Goal: Task Accomplishment & Management: Complete application form

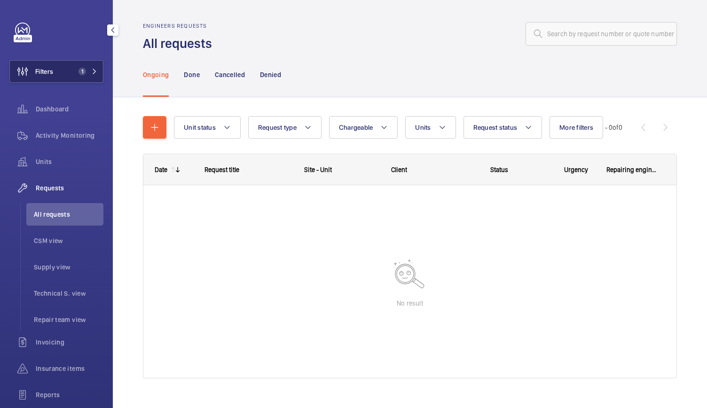
click at [64, 72] on button "Filters 1" at bounding box center [56, 71] width 94 height 23
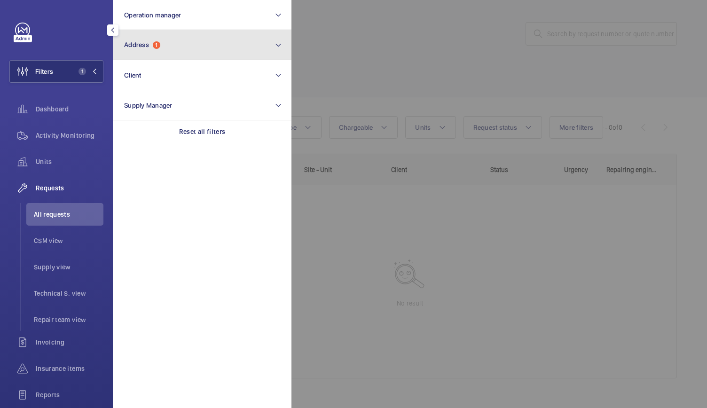
click at [143, 43] on span "Address" at bounding box center [136, 45] width 25 height 8
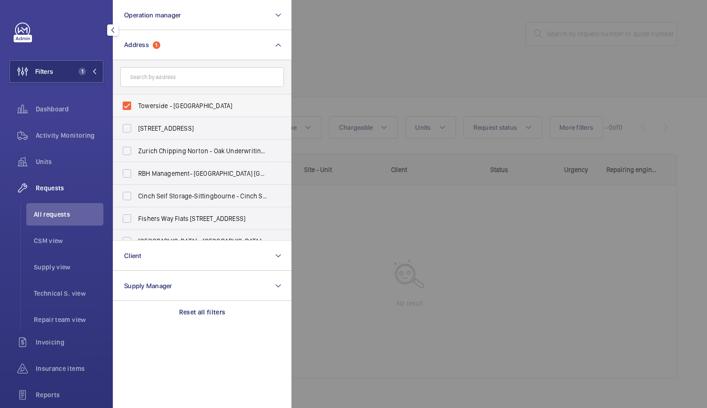
click at [125, 107] on label "Towerside - [GEOGRAPHIC_DATA]" at bounding box center [195, 105] width 164 height 23
click at [125, 107] on input "Towerside - [GEOGRAPHIC_DATA]" at bounding box center [126, 105] width 19 height 19
checkbox input "false"
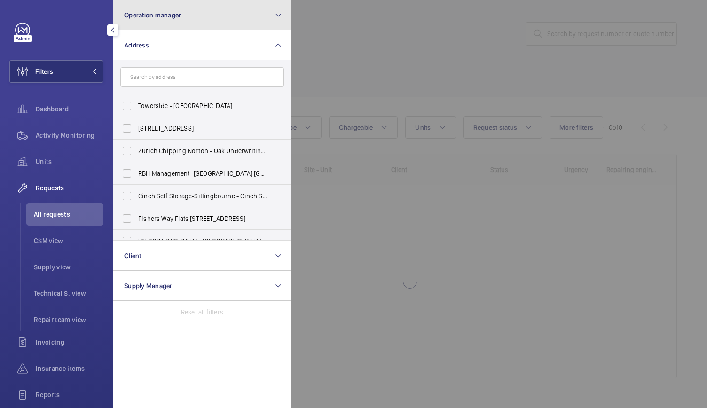
click at [153, 16] on span "Operation manager" at bounding box center [152, 15] width 57 height 8
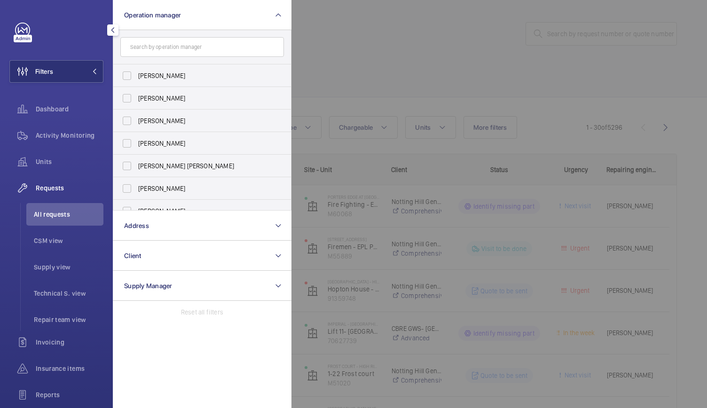
scroll to position [35, 0]
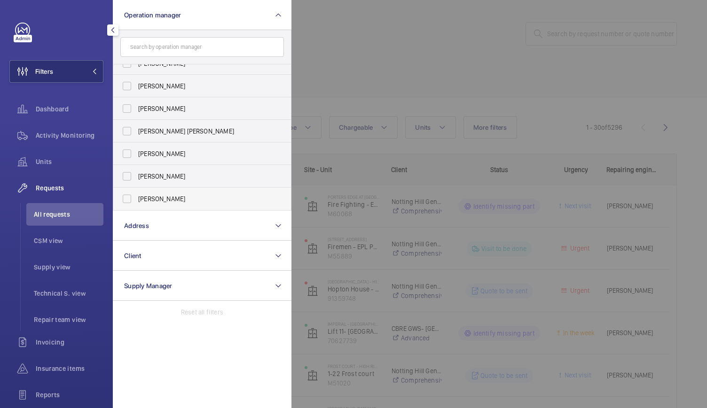
click at [123, 199] on label "[PERSON_NAME]" at bounding box center [195, 199] width 164 height 23
click at [123, 199] on input "[PERSON_NAME]" at bounding box center [126, 198] width 19 height 19
checkbox input "true"
click at [313, 86] on div at bounding box center [644, 204] width 707 height 408
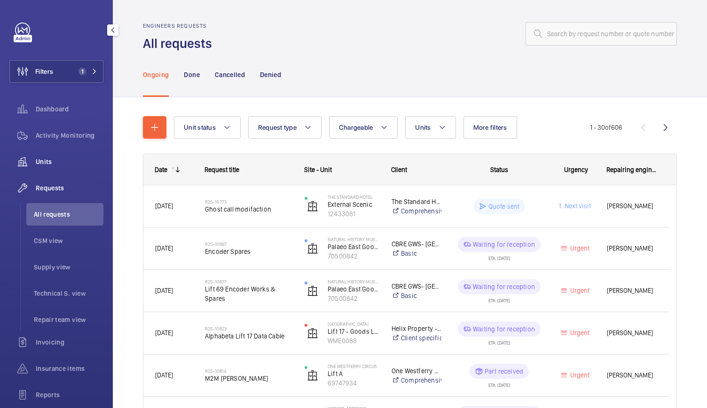
click at [55, 154] on div "Units" at bounding box center [56, 161] width 94 height 23
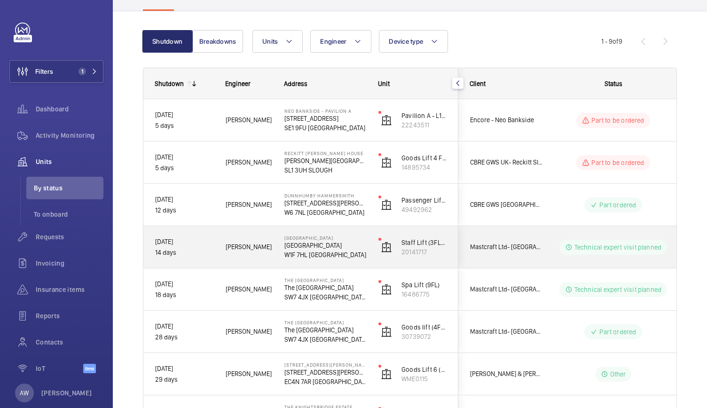
scroll to position [70, 0]
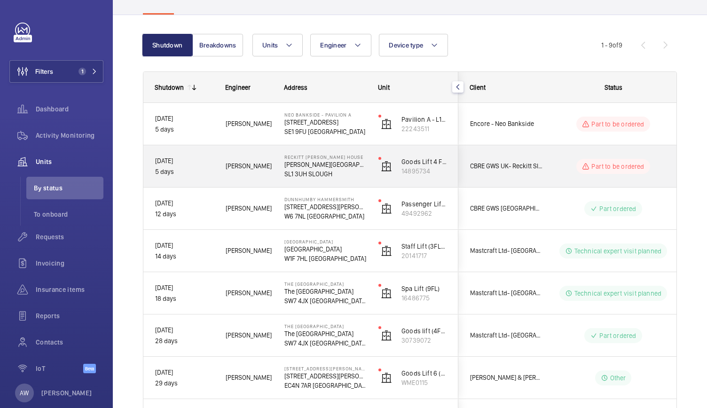
click at [563, 183] on div "Part to be ordered" at bounding box center [607, 166] width 129 height 42
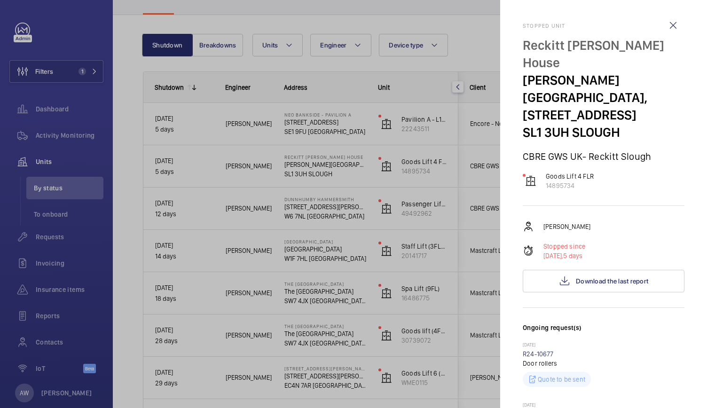
click at [431, 231] on div at bounding box center [353, 204] width 707 height 408
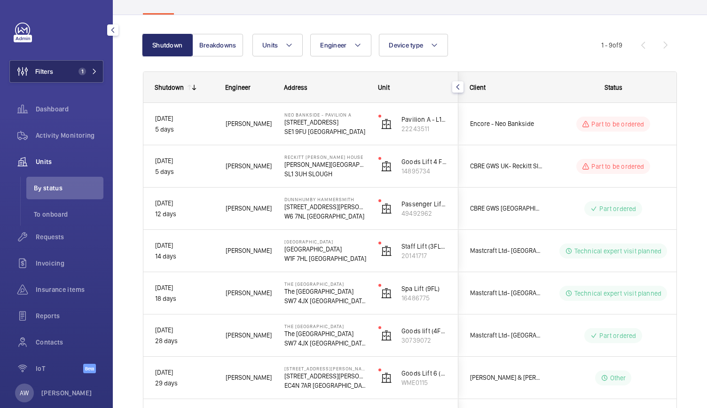
click at [77, 77] on button "Filters 1" at bounding box center [56, 71] width 94 height 23
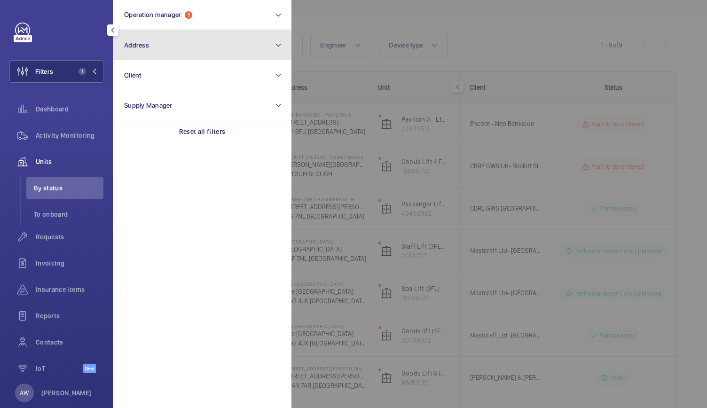
click at [166, 35] on button "Address" at bounding box center [202, 45] width 179 height 30
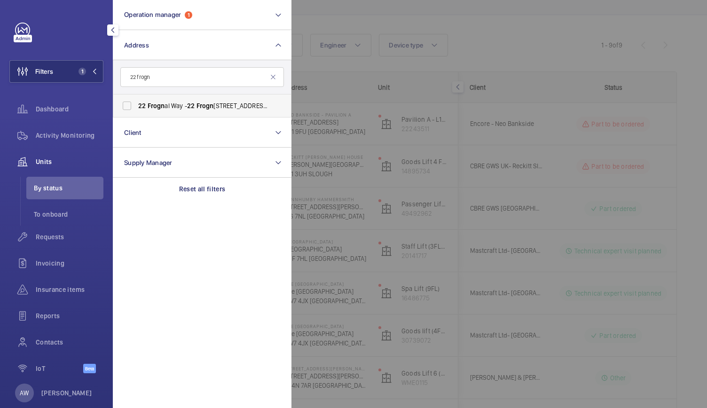
type input "22 frogn"
click at [153, 99] on label "[STREET_ADDRESS]" at bounding box center [195, 105] width 164 height 23
click at [136, 99] on input "[STREET_ADDRESS]" at bounding box center [126, 105] width 19 height 19
checkbox input "true"
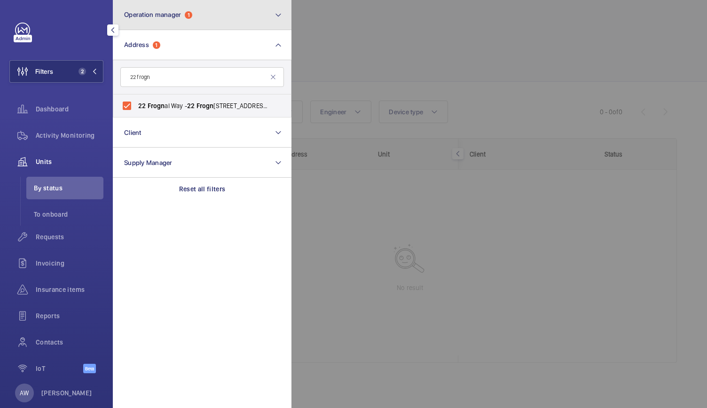
click at [151, 21] on button "Operation manager 1" at bounding box center [202, 15] width 179 height 30
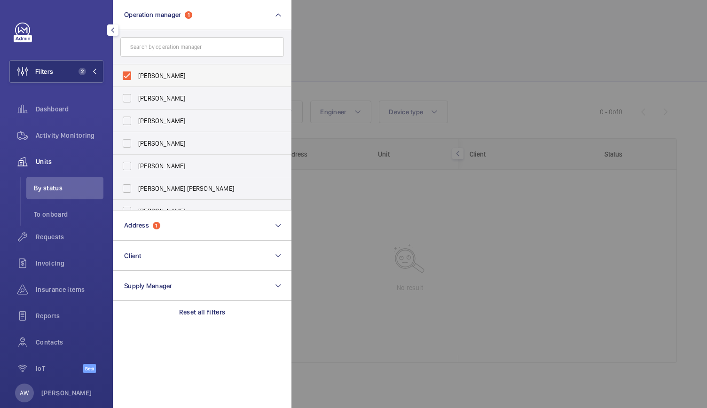
click at [128, 76] on label "[PERSON_NAME]" at bounding box center [195, 75] width 164 height 23
click at [128, 76] on input "[PERSON_NAME]" at bounding box center [126, 75] width 19 height 19
checkbox input "false"
click at [339, 29] on div at bounding box center [644, 204] width 707 height 408
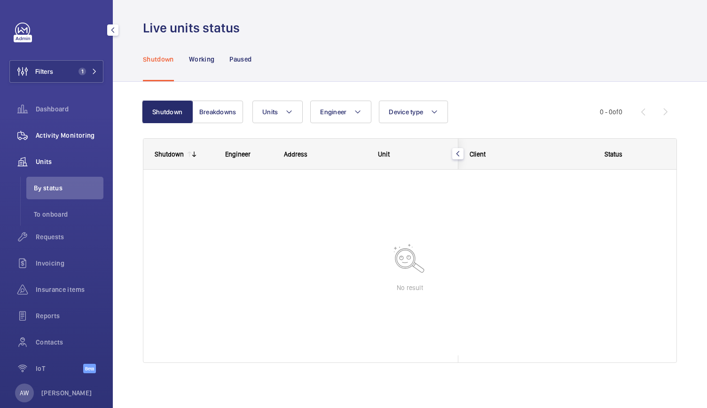
click at [74, 137] on span "Activity Monitoring" at bounding box center [70, 135] width 68 height 9
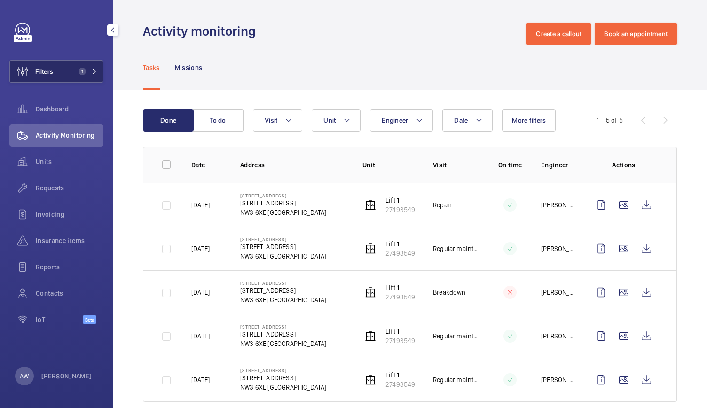
click at [91, 70] on span "1" at bounding box center [86, 72] width 23 height 8
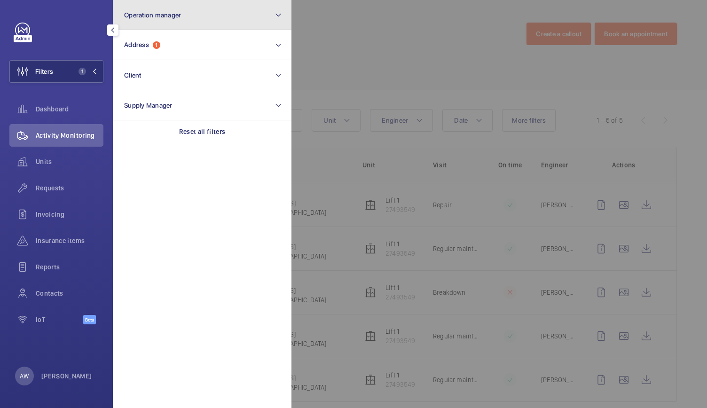
click at [154, 20] on button "Operation manager" at bounding box center [202, 15] width 179 height 30
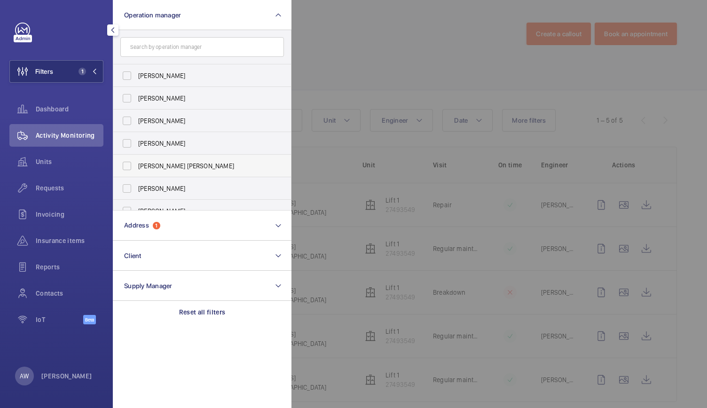
scroll to position [35, 0]
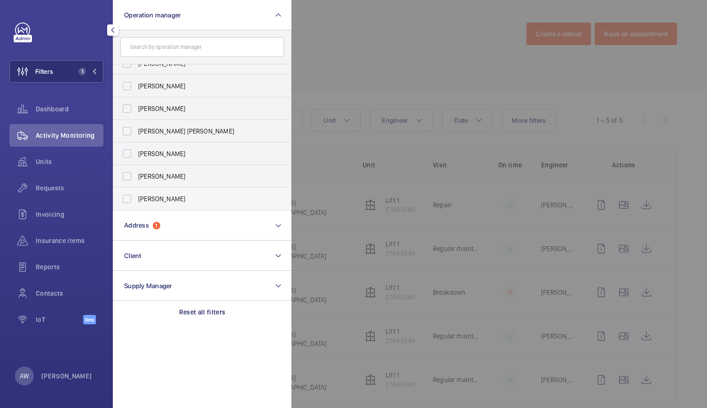
click at [157, 199] on span "[PERSON_NAME]" at bounding box center [202, 198] width 129 height 9
click at [136, 199] on input "[PERSON_NAME]" at bounding box center [126, 198] width 19 height 19
checkbox input "true"
click at [370, 59] on div at bounding box center [644, 204] width 707 height 408
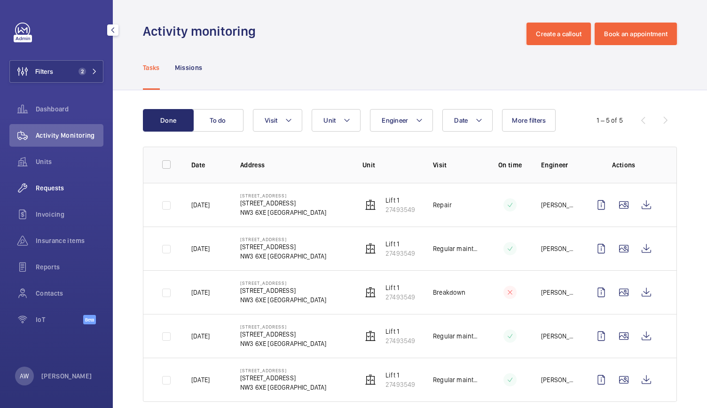
click at [52, 193] on div "Requests" at bounding box center [56, 188] width 94 height 23
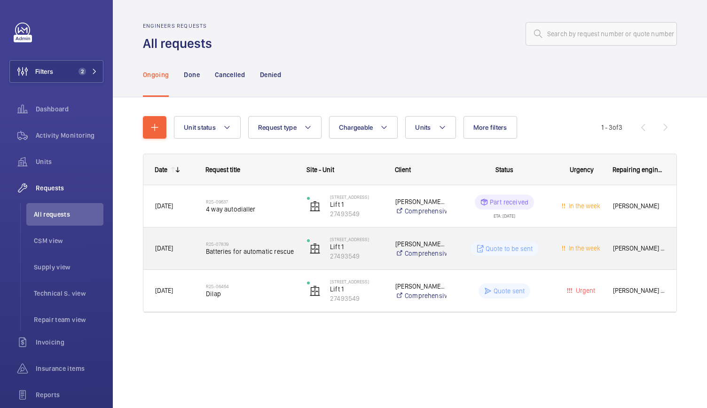
click at [204, 261] on div "R25-07839 Batteries for automatic rescue" at bounding box center [245, 248] width 100 height 42
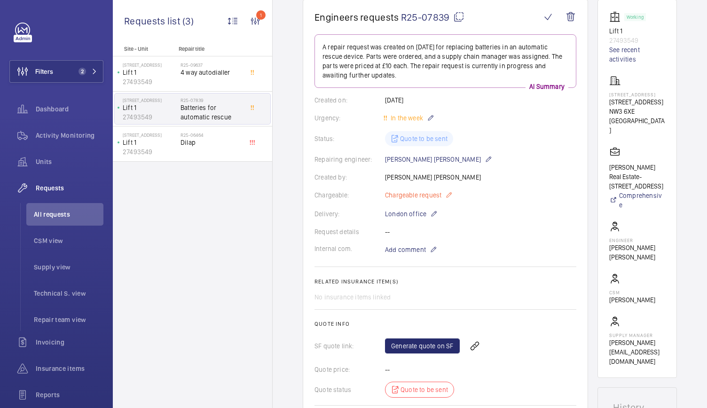
scroll to position [87, 0]
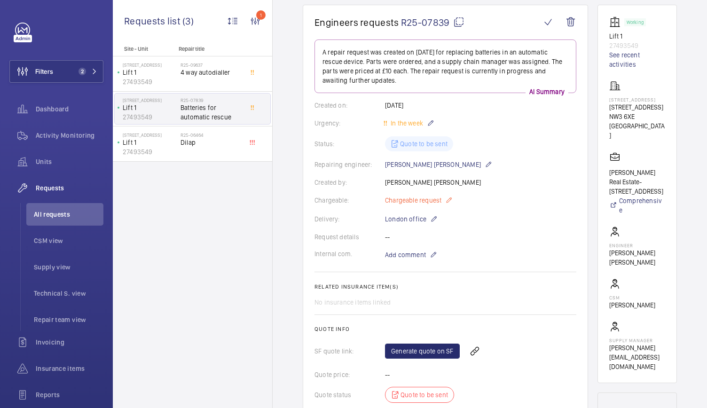
click at [446, 201] on mat-icon at bounding box center [449, 200] width 8 height 11
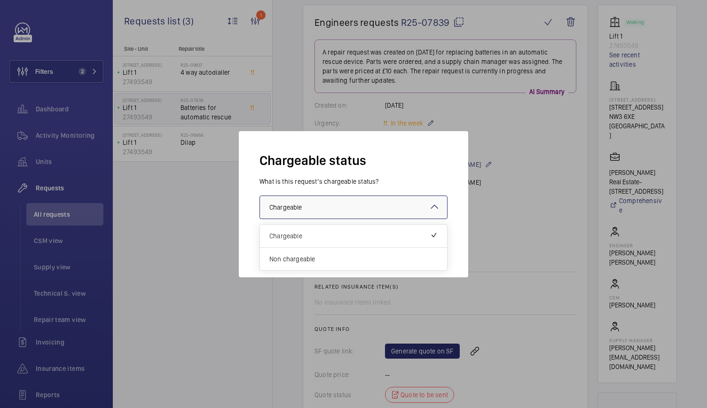
click at [420, 207] on div at bounding box center [353, 207] width 187 height 23
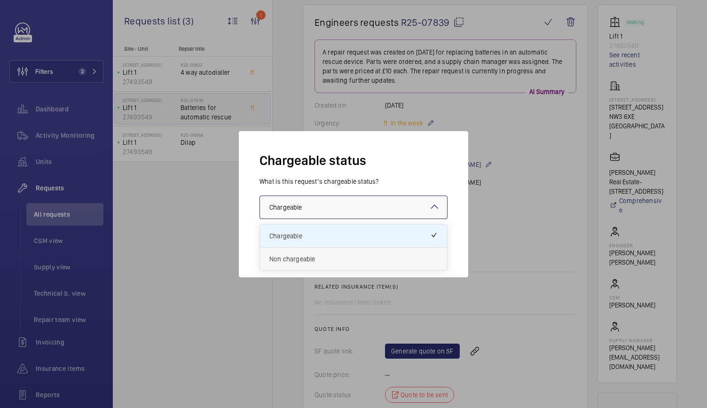
click at [372, 250] on div "Non chargeable" at bounding box center [353, 259] width 187 height 23
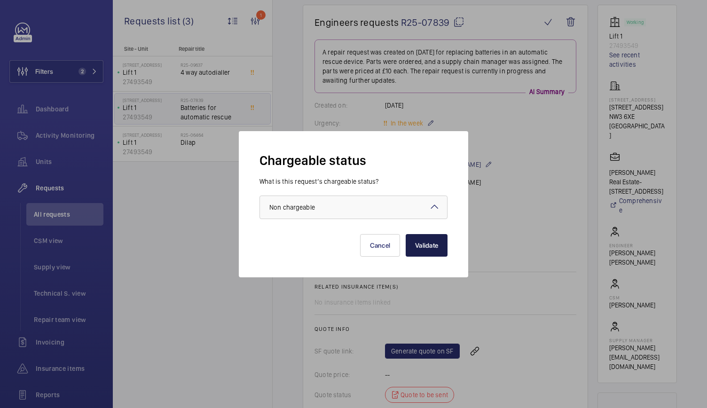
click at [430, 242] on button "Validate" at bounding box center [427, 245] width 42 height 23
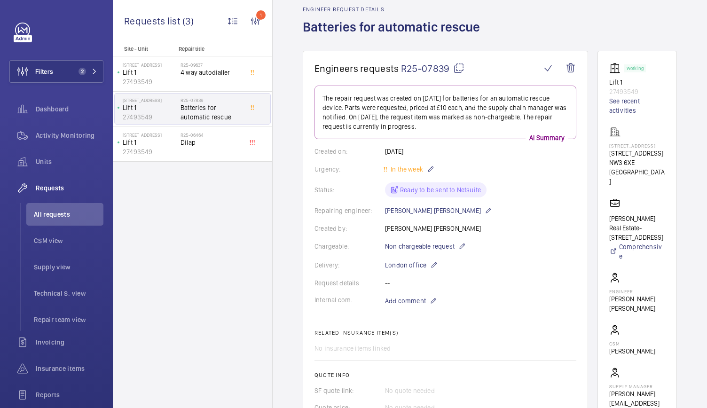
scroll to position [0, 0]
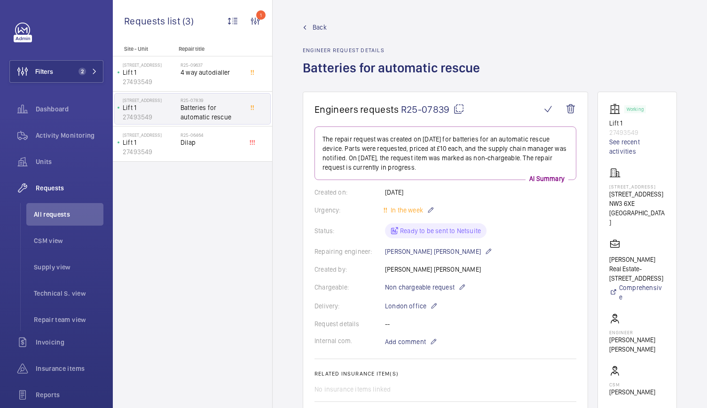
click at [433, 107] on span "R25-07839" at bounding box center [432, 109] width 63 height 12
click at [199, 141] on span "Dilap" at bounding box center [211, 142] width 62 height 9
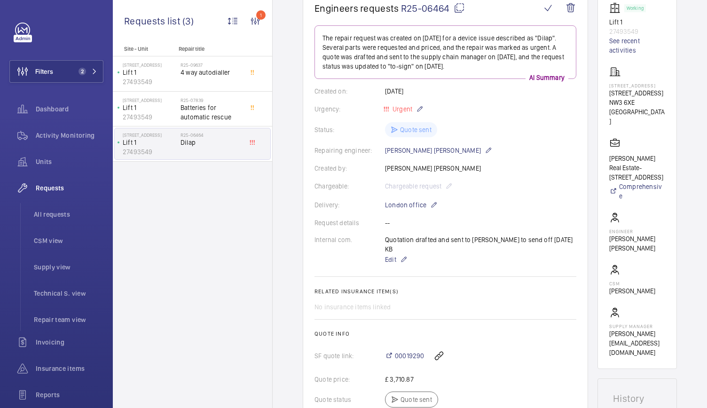
scroll to position [101, 0]
click at [84, 77] on button "Filters 2" at bounding box center [56, 71] width 94 height 23
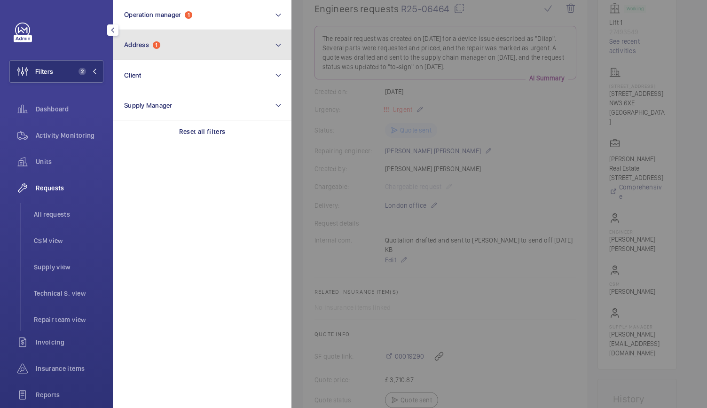
click at [141, 54] on button "Address 1" at bounding box center [202, 45] width 179 height 30
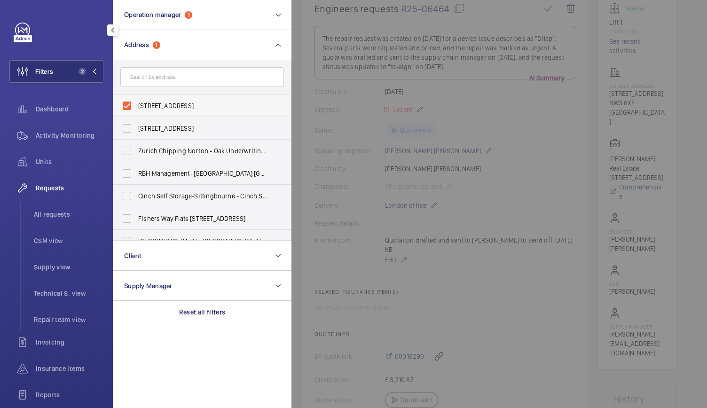
click at [126, 106] on label "[STREET_ADDRESS]" at bounding box center [195, 105] width 164 height 23
click at [126, 106] on input "[STREET_ADDRESS]" at bounding box center [126, 105] width 19 height 19
checkbox input "false"
click at [145, 84] on input "text" at bounding box center [202, 77] width 164 height 20
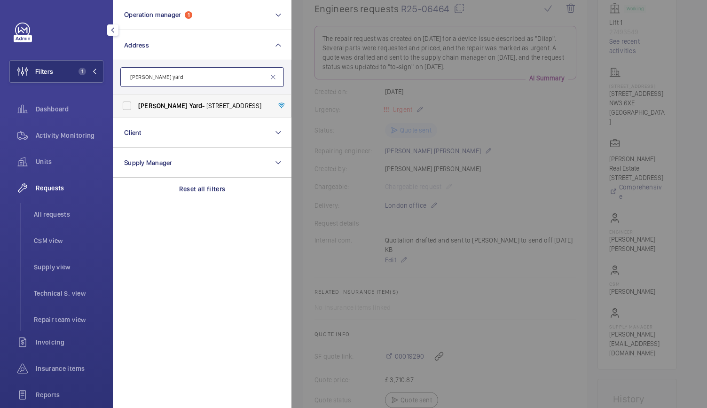
type input "[PERSON_NAME] yard"
click at [149, 100] on label "[PERSON_NAME][GEOGRAPHIC_DATA] - [STREET_ADDRESS]" at bounding box center [195, 105] width 164 height 23
click at [136, 100] on input "[PERSON_NAME][GEOGRAPHIC_DATA] - [STREET_ADDRESS]" at bounding box center [126, 105] width 19 height 19
checkbox input "true"
click at [395, 152] on div at bounding box center [644, 204] width 707 height 408
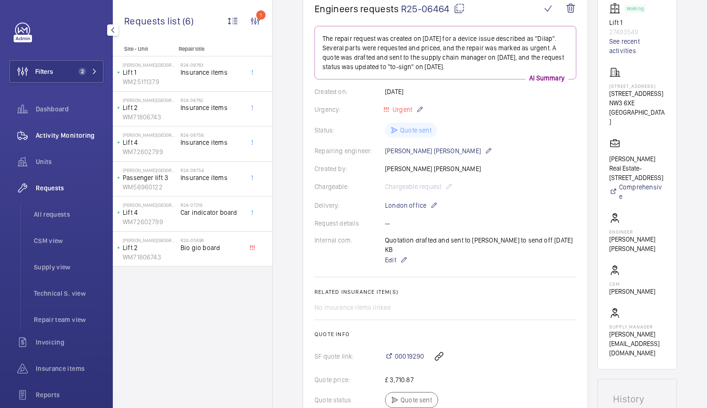
click at [75, 130] on div "Activity Monitoring" at bounding box center [56, 135] width 94 height 23
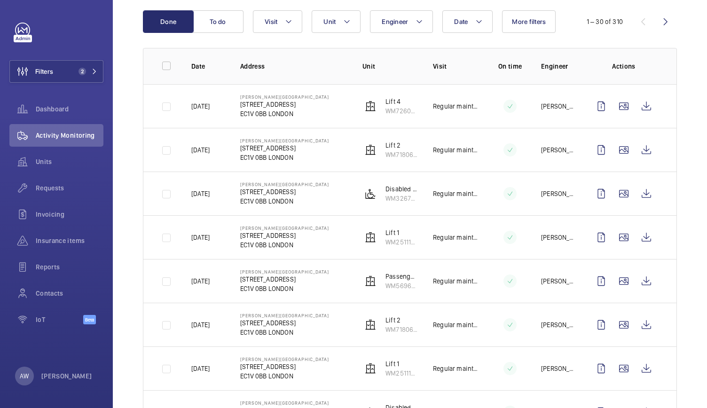
scroll to position [116, 0]
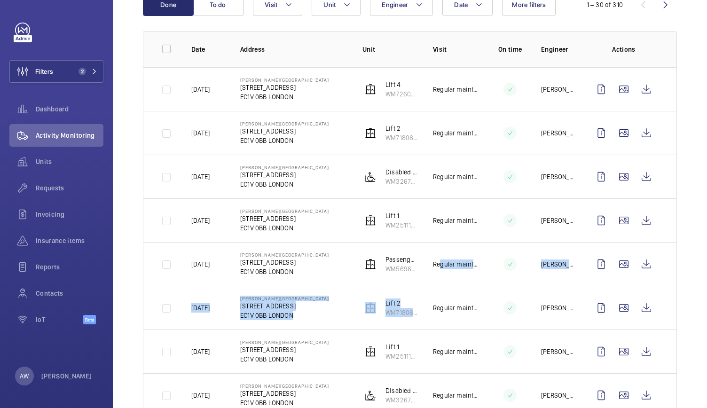
drag, startPoint x: 424, startPoint y: 288, endPoint x: 430, endPoint y: 270, distance: 19.5
click at [0, 0] on tbody "[DATE] [PERSON_NAME][GEOGRAPHIC_DATA] [STREET_ADDRESS] Lift 4 WM72602799 Regula…" at bounding box center [0, 0] width 0 height 0
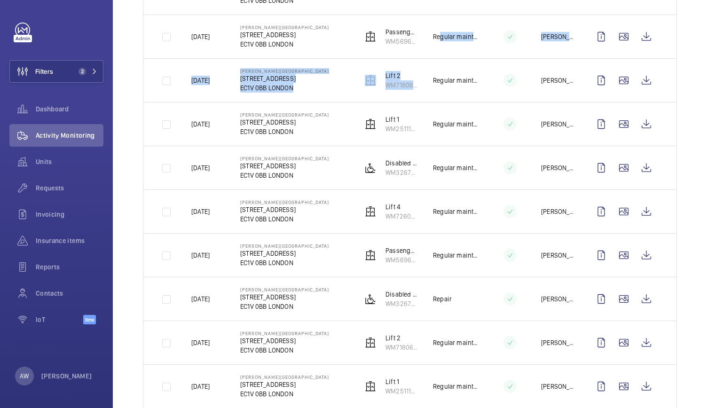
scroll to position [344, 0]
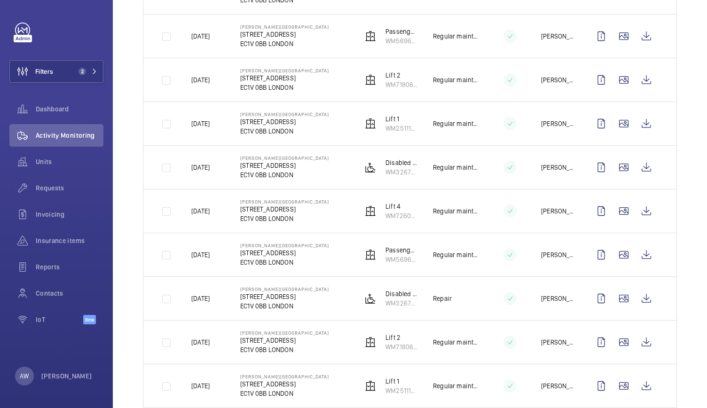
click at [526, 306] on td "[PERSON_NAME]" at bounding box center [550, 298] width 49 height 44
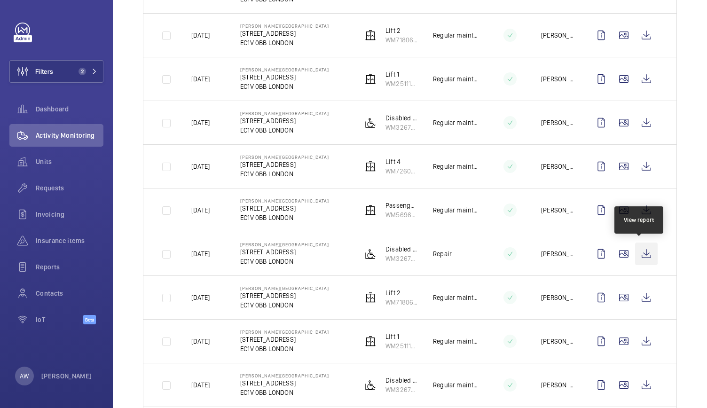
click at [642, 253] on wm-front-icon-button at bounding box center [646, 253] width 23 height 23
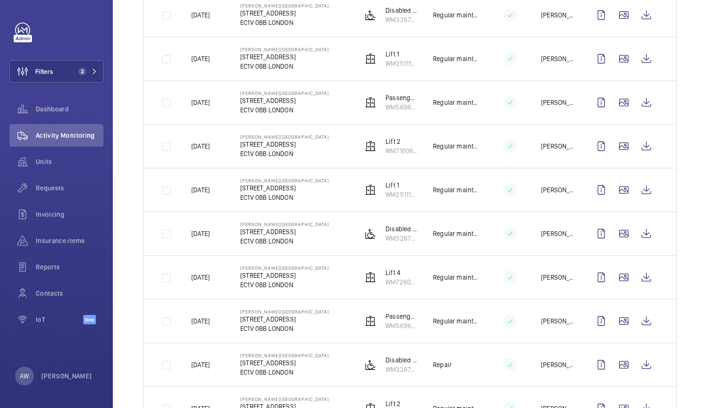
scroll to position [118, 0]
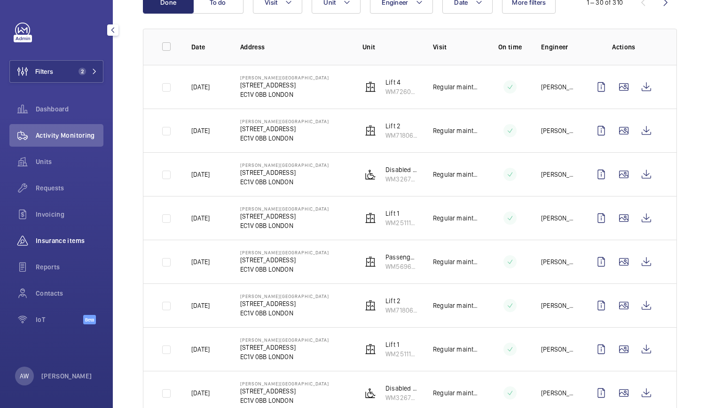
click at [61, 241] on span "Insurance items" at bounding box center [70, 240] width 68 height 9
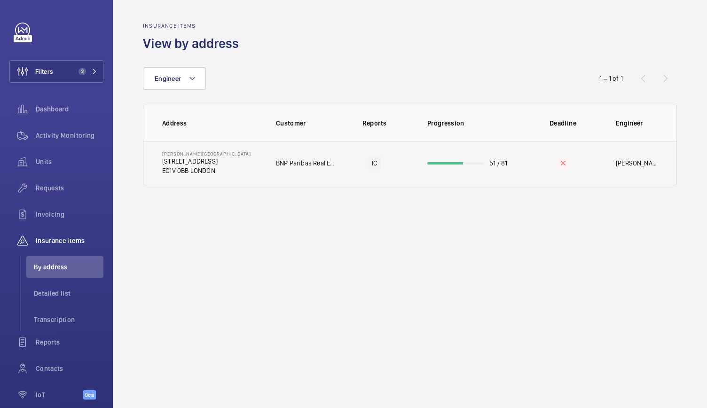
click at [268, 179] on td "BNP Paribas Real Estate [GEOGRAPHIC_DATA]" at bounding box center [299, 163] width 76 height 44
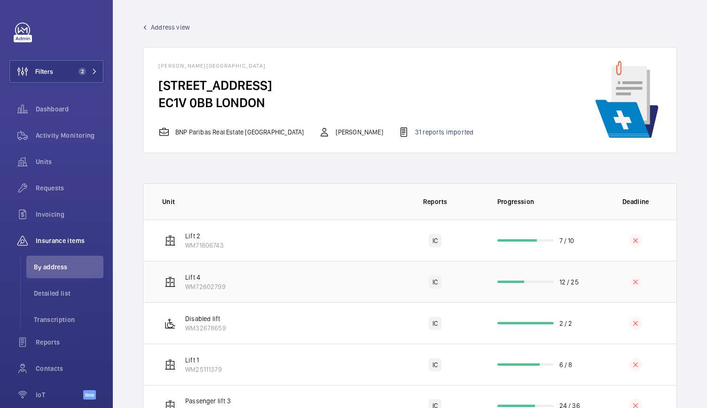
click at [365, 279] on td "Lift 4 WM72602799" at bounding box center [265, 281] width 245 height 41
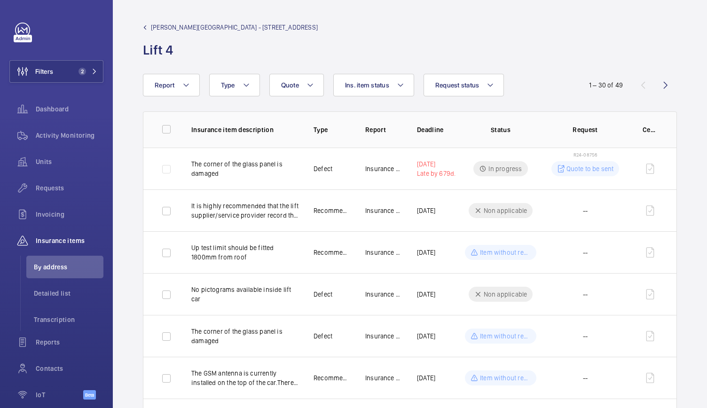
click at [182, 25] on span "[PERSON_NAME][GEOGRAPHIC_DATA] - [STREET_ADDRESS]" at bounding box center [234, 27] width 167 height 9
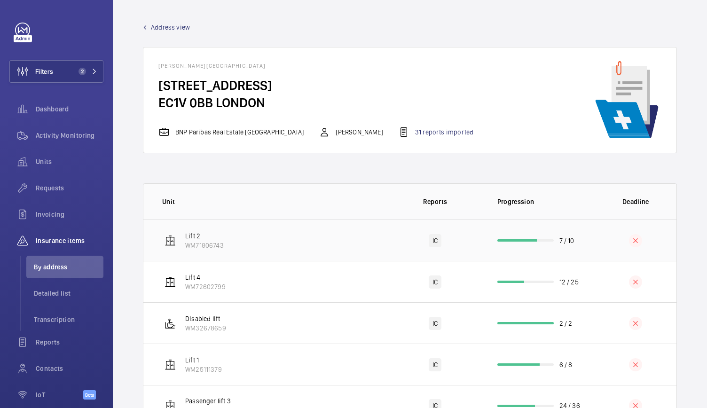
scroll to position [40, 0]
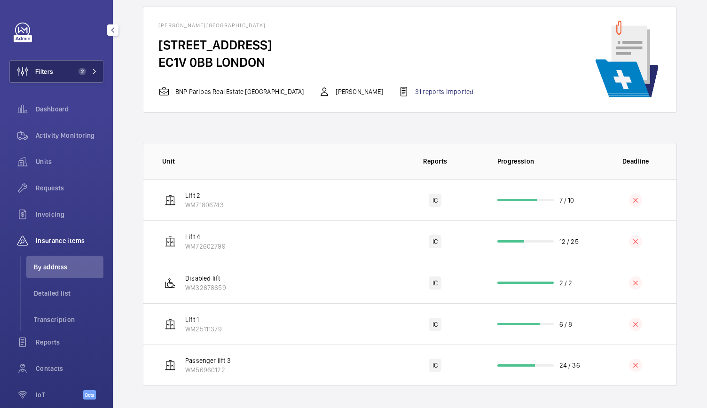
click at [81, 79] on button "Filters 2" at bounding box center [56, 71] width 94 height 23
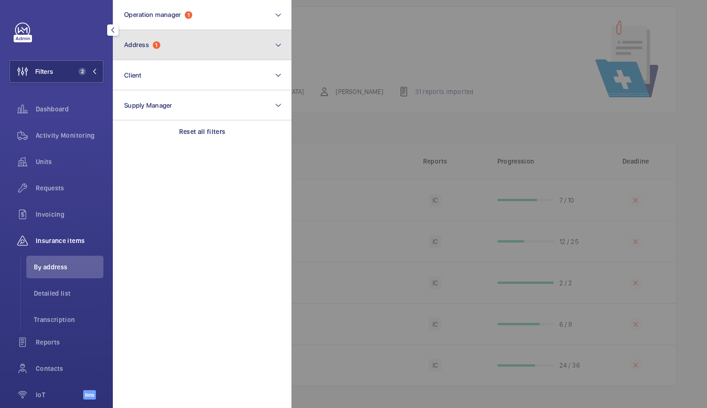
click at [134, 58] on button "Address 1" at bounding box center [202, 45] width 179 height 30
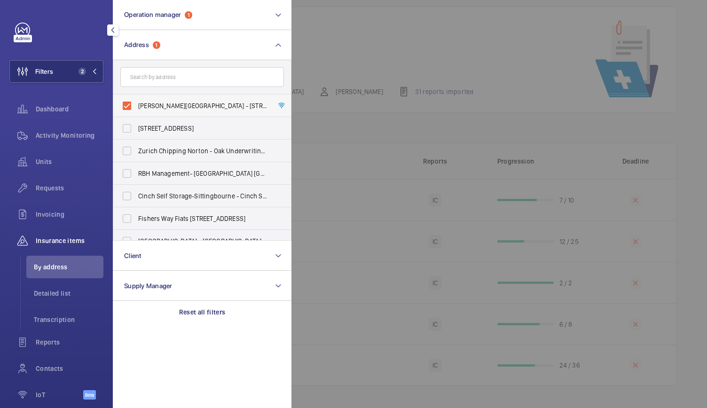
click at [126, 107] on label "[PERSON_NAME][GEOGRAPHIC_DATA] - [STREET_ADDRESS]" at bounding box center [195, 105] width 164 height 23
click at [126, 107] on input "[PERSON_NAME][GEOGRAPHIC_DATA] - [STREET_ADDRESS]" at bounding box center [126, 105] width 19 height 19
checkbox input "false"
click at [145, 84] on input "text" at bounding box center [202, 77] width 164 height 20
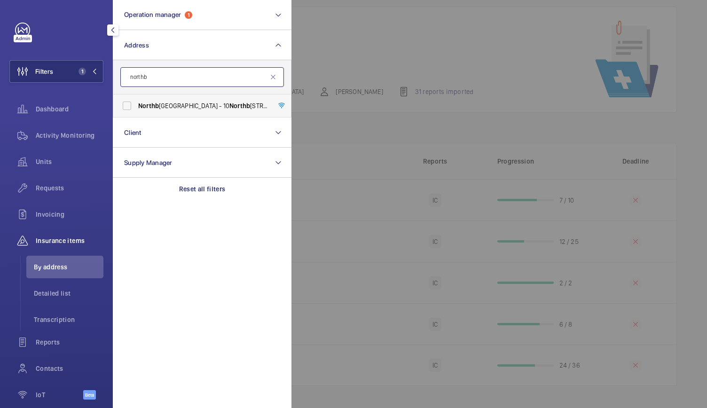
type input "northb"
click at [147, 110] on label "[GEOGRAPHIC_DATA] - [STREET_ADDRESS]" at bounding box center [195, 105] width 164 height 23
click at [136, 110] on input "[GEOGRAPHIC_DATA] - [STREET_ADDRESS]" at bounding box center [126, 105] width 19 height 19
checkbox input "true"
click at [353, 77] on div at bounding box center [644, 204] width 707 height 408
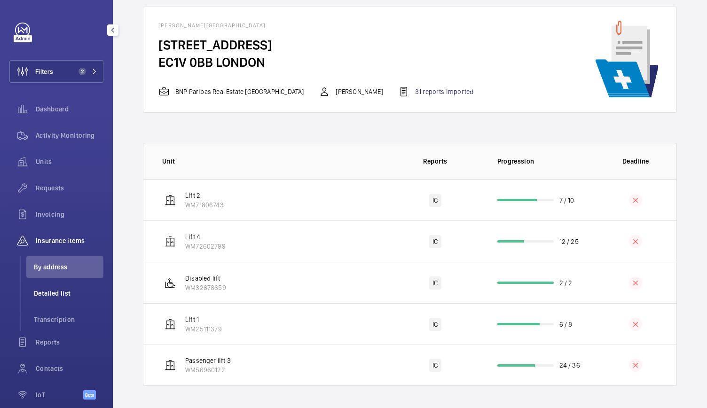
click at [39, 289] on span "Detailed list" at bounding box center [69, 293] width 70 height 9
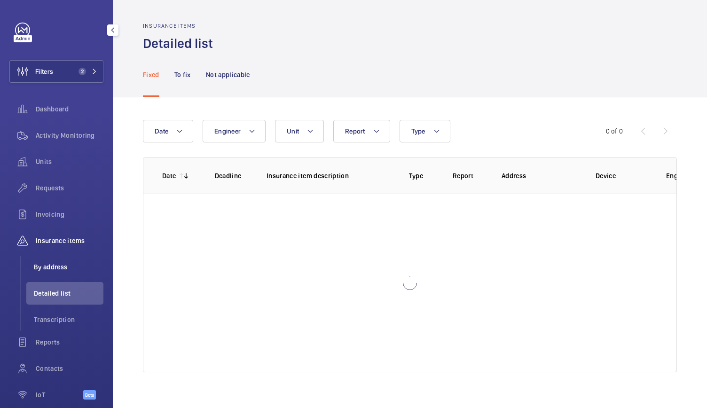
click at [54, 265] on span "By address" at bounding box center [69, 266] width 70 height 9
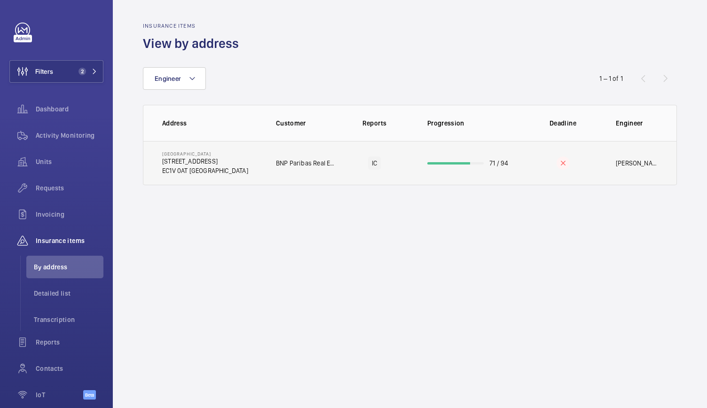
click at [222, 156] on td "[GEOGRAPHIC_DATA] [STREET_ADDRESS]" at bounding box center [201, 163] width 117 height 44
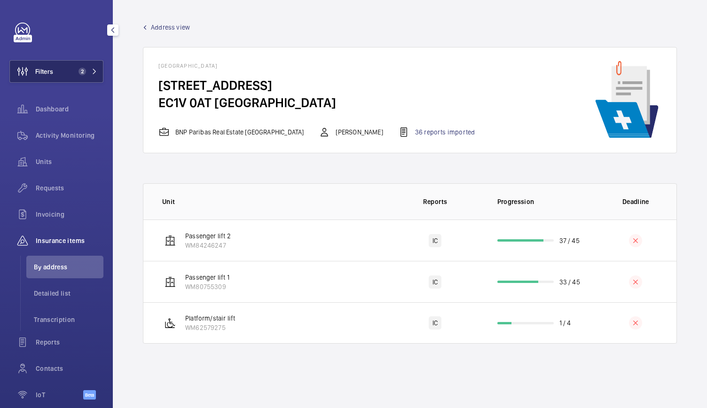
click at [69, 72] on button "Filters 2" at bounding box center [56, 71] width 94 height 23
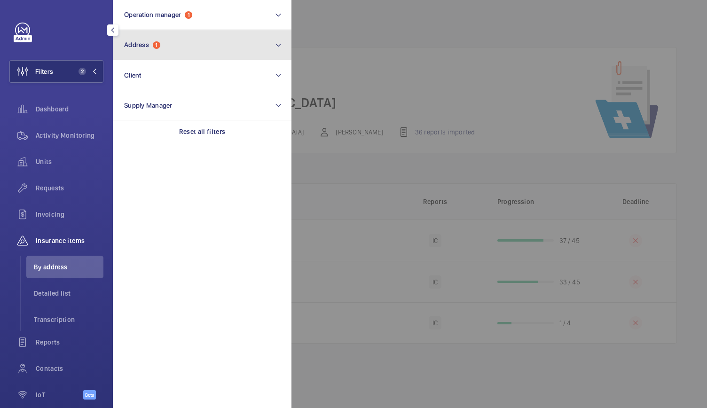
click at [141, 43] on span "Address" at bounding box center [136, 45] width 25 height 8
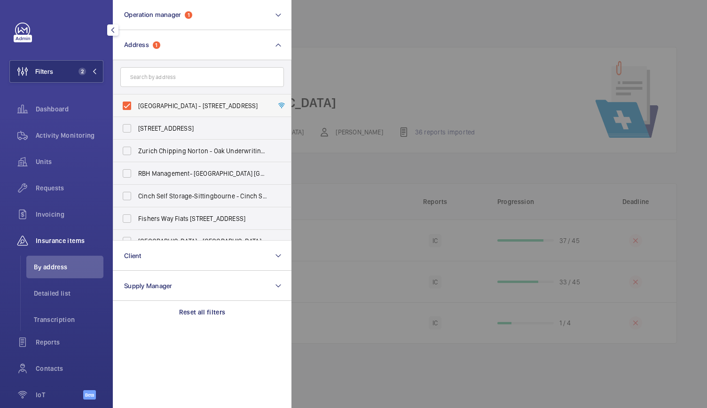
click at [125, 102] on label "[GEOGRAPHIC_DATA] - [STREET_ADDRESS]" at bounding box center [195, 105] width 164 height 23
click at [125, 102] on input "[GEOGRAPHIC_DATA] - [STREET_ADDRESS]" at bounding box center [126, 105] width 19 height 19
checkbox input "false"
click at [145, 77] on input "text" at bounding box center [202, 77] width 164 height 20
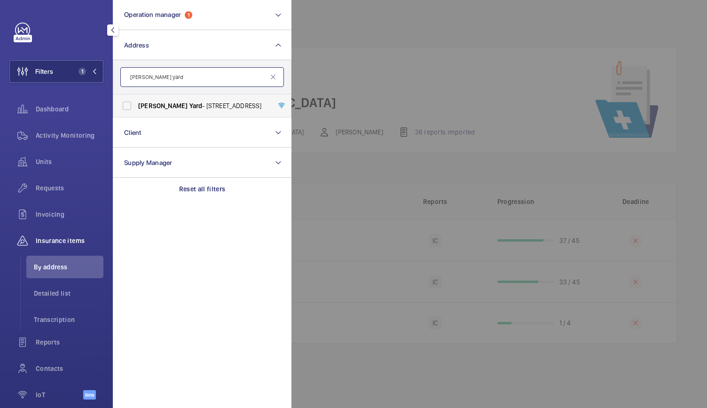
type input "[PERSON_NAME] yard"
click at [152, 104] on span "[PERSON_NAME]" at bounding box center [162, 106] width 49 height 8
click at [136, 104] on input "[PERSON_NAME][GEOGRAPHIC_DATA] - [STREET_ADDRESS]" at bounding box center [126, 105] width 19 height 19
checkbox input "true"
click at [339, 72] on div at bounding box center [644, 204] width 707 height 408
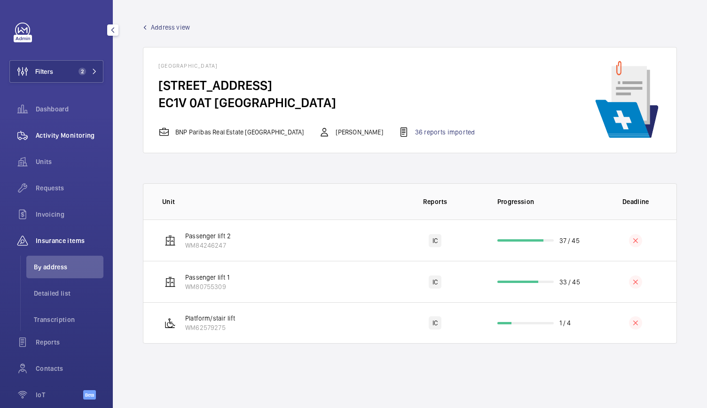
click at [75, 129] on div "Activity Monitoring" at bounding box center [56, 135] width 94 height 23
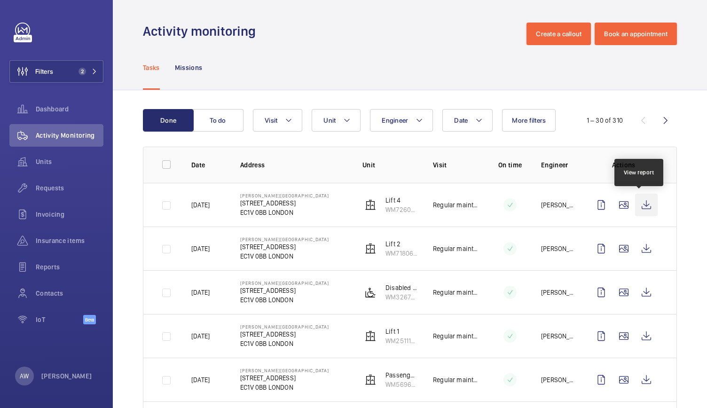
click at [638, 206] on wm-front-icon-button at bounding box center [646, 205] width 23 height 23
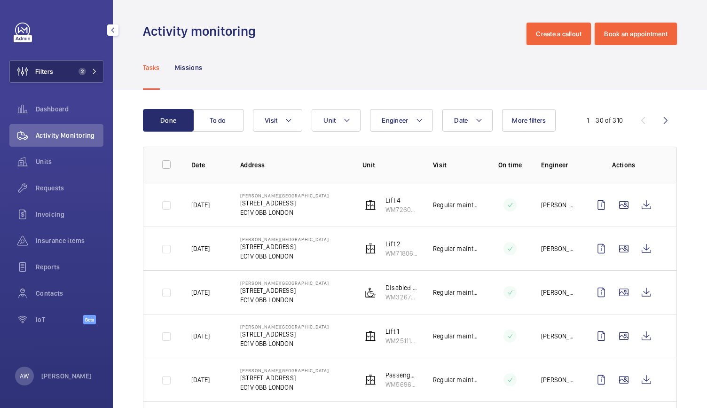
click at [83, 76] on button "Filters 2" at bounding box center [56, 71] width 94 height 23
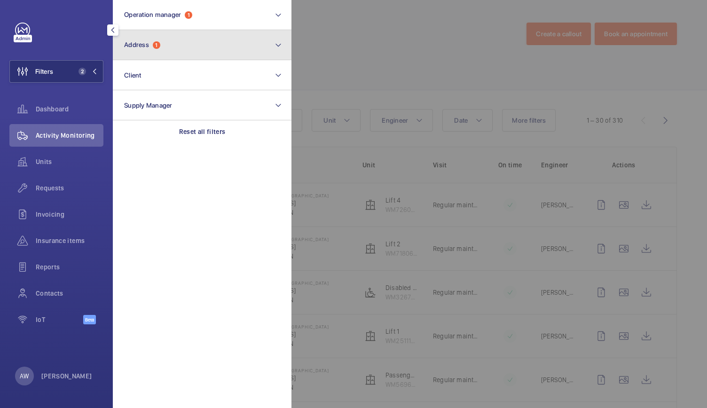
click at [140, 58] on button "Address 1" at bounding box center [202, 45] width 179 height 30
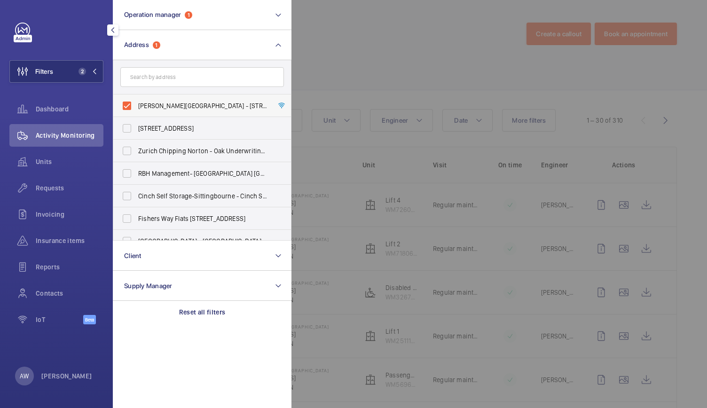
click at [130, 103] on label "[PERSON_NAME][GEOGRAPHIC_DATA] - [STREET_ADDRESS]" at bounding box center [195, 105] width 164 height 23
click at [130, 103] on input "[PERSON_NAME][GEOGRAPHIC_DATA] - [STREET_ADDRESS]" at bounding box center [126, 105] width 19 height 19
checkbox input "false"
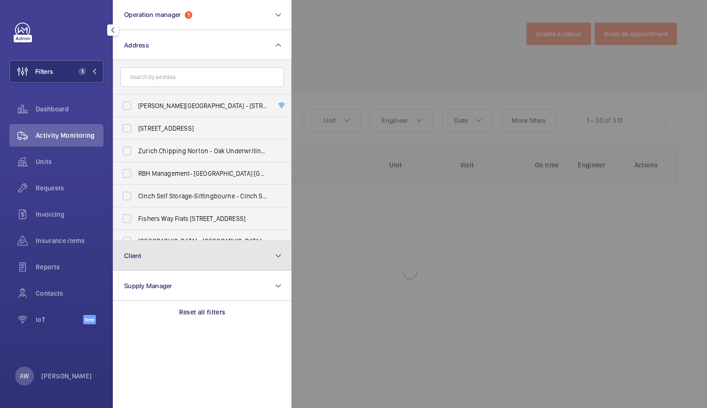
click at [138, 256] on span "Client" at bounding box center [132, 256] width 17 height 8
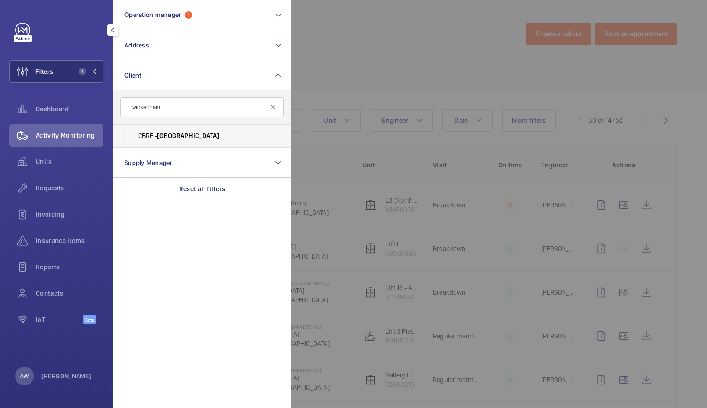
type input "twickenham"
click at [157, 141] on label "CBRE - [GEOGRAPHIC_DATA]" at bounding box center [195, 136] width 164 height 23
click at [136, 141] on input "CBRE - [GEOGRAPHIC_DATA]" at bounding box center [126, 135] width 19 height 19
checkbox input "true"
click at [52, 193] on div "Requests" at bounding box center [56, 188] width 94 height 23
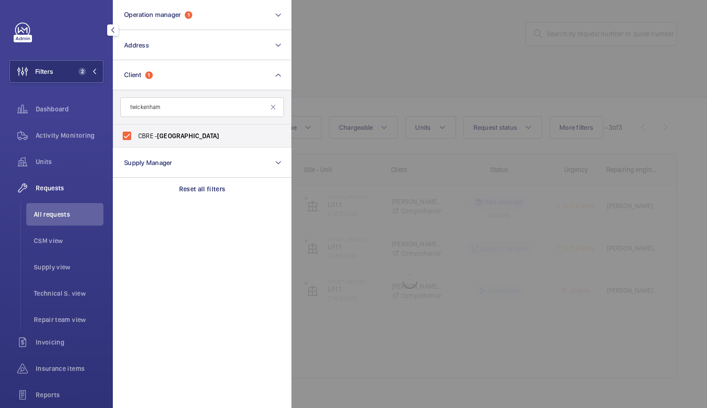
click at [385, 66] on div at bounding box center [644, 204] width 707 height 408
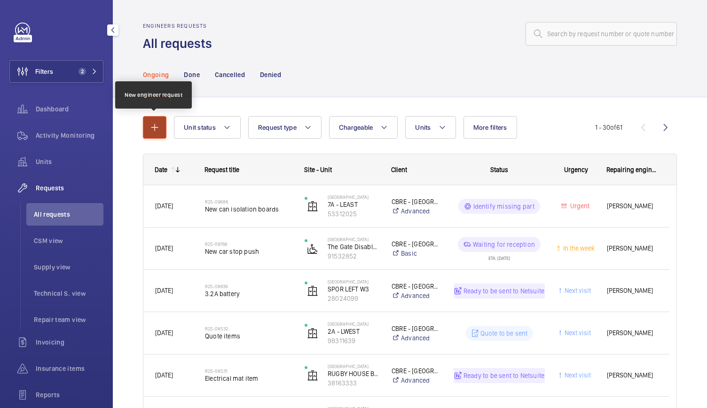
click at [150, 128] on mat-icon "button" at bounding box center [154, 127] width 11 height 11
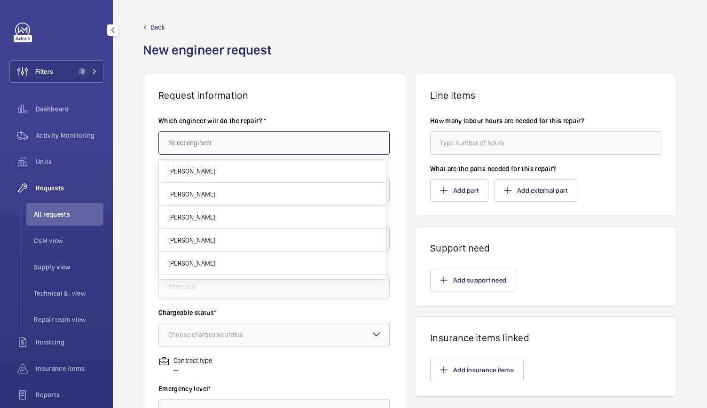
click at [218, 147] on input "text" at bounding box center [273, 142] width 231 height 23
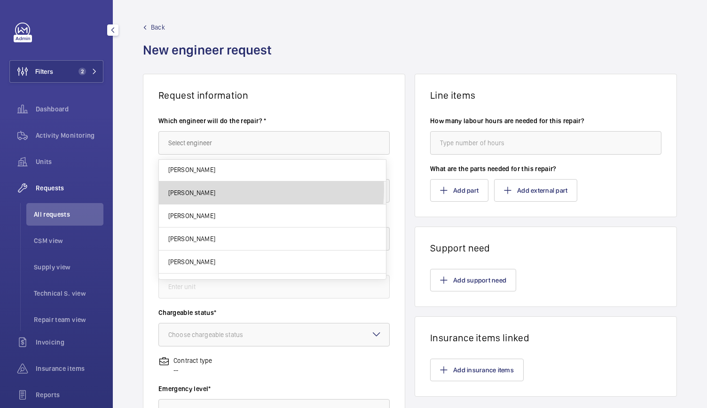
click at [217, 181] on mat-option "[PERSON_NAME]" at bounding box center [272, 192] width 227 height 23
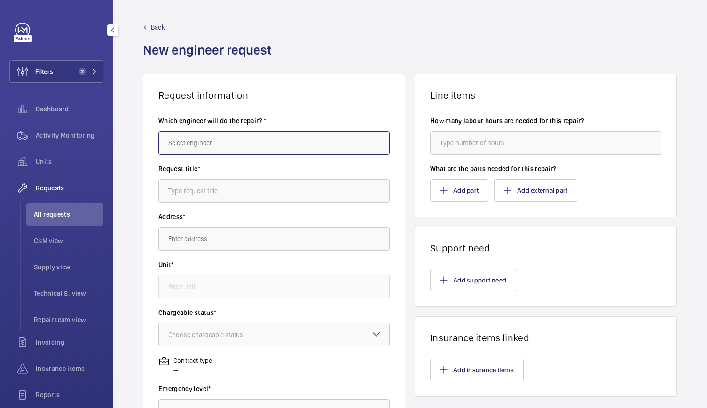
type input "[PERSON_NAME]"
click at [216, 189] on input "text" at bounding box center [273, 190] width 231 height 23
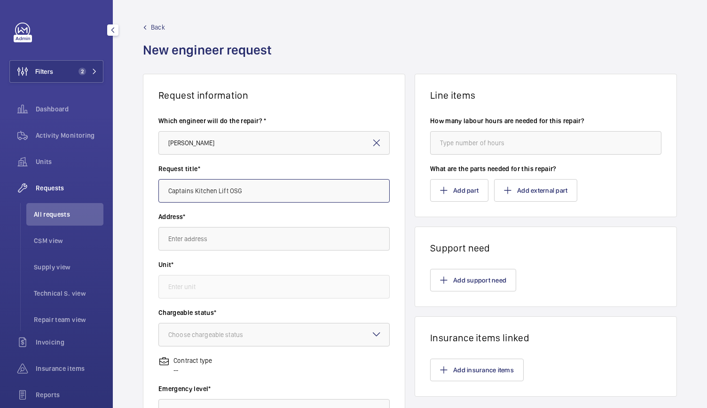
click at [295, 194] on input "Captains Kitchen Lift OSG" at bounding box center [273, 190] width 231 height 23
type input "Captains Kitchen Lift Slack Rope Switch Invetsigation"
click at [205, 244] on input "text" at bounding box center [273, 238] width 231 height 23
click at [199, 242] on input "text" at bounding box center [273, 238] width 231 height 23
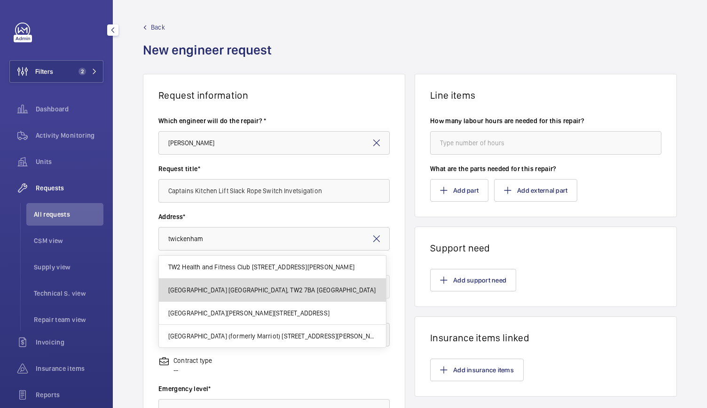
click at [192, 297] on mat-option "[GEOGRAPHIC_DATA] [GEOGRAPHIC_DATA], TW2 7BA [GEOGRAPHIC_DATA]" at bounding box center [272, 290] width 227 height 23
type input "[GEOGRAPHIC_DATA] [GEOGRAPHIC_DATA], TW2 7BA [GEOGRAPHIC_DATA]"
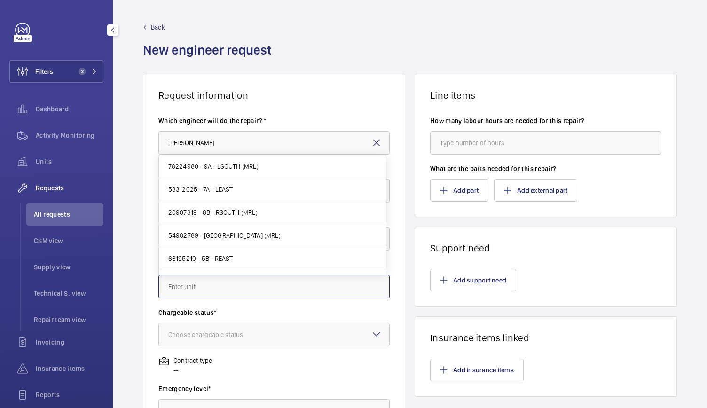
click at [192, 297] on input "text" at bounding box center [273, 286] width 231 height 23
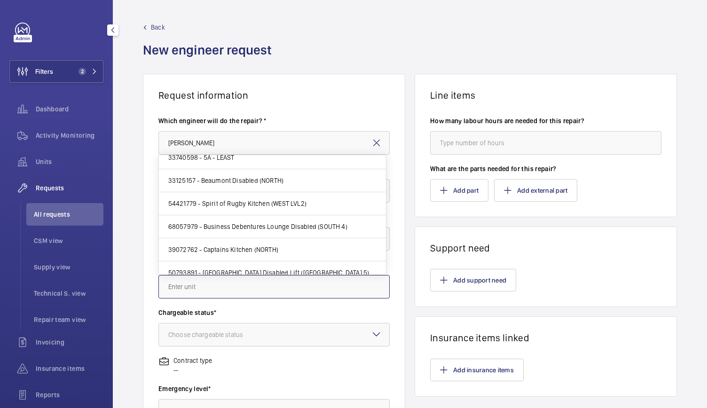
scroll to position [634, 0]
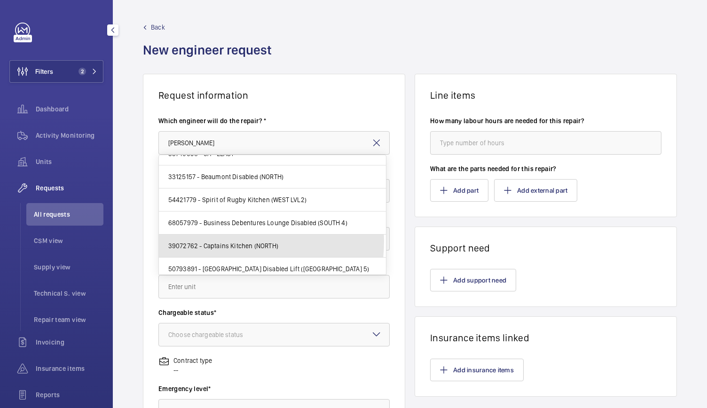
click at [207, 241] on span "39072762 - Captains Kitchen (NORTH)" at bounding box center [223, 245] width 110 height 9
type input "39072762 - Captains Kitchen (NORTH)"
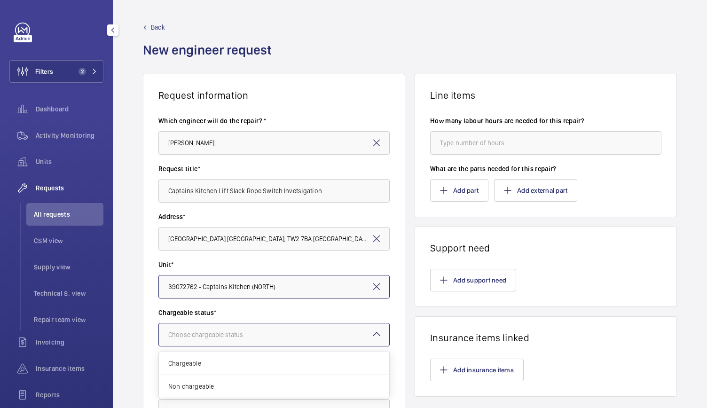
click at [191, 337] on div "Choose chargeable status" at bounding box center [217, 334] width 98 height 9
click at [186, 360] on span "Chargeable" at bounding box center [273, 363] width 211 height 9
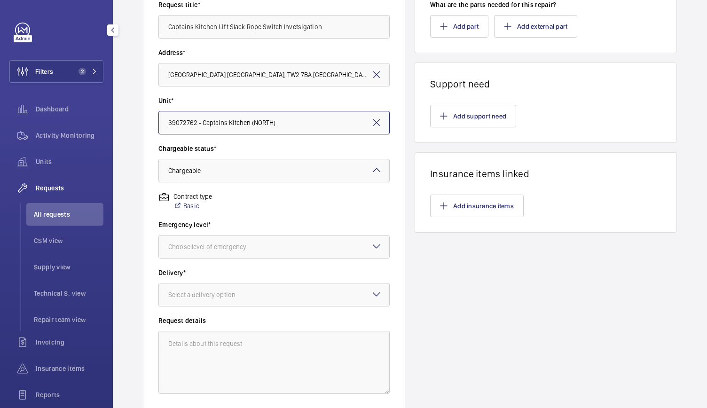
scroll to position [167, 0]
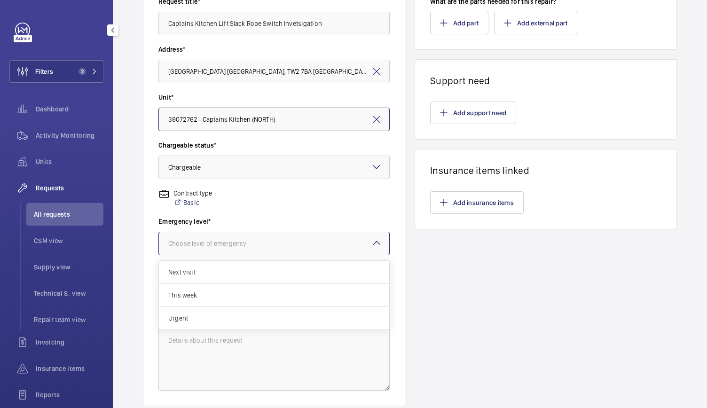
click at [226, 239] on div "Choose level of emergency" at bounding box center [219, 243] width 102 height 9
click at [186, 322] on span "Urgent" at bounding box center [273, 317] width 211 height 9
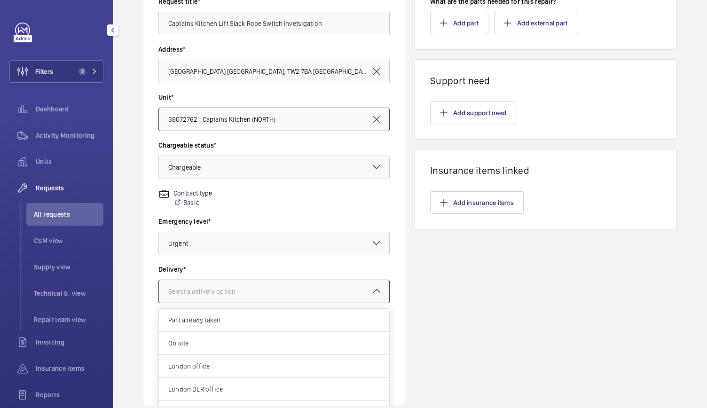
click at [197, 293] on div "Select a delivery option" at bounding box center [213, 291] width 91 height 9
click at [187, 370] on span "London office" at bounding box center [273, 365] width 211 height 9
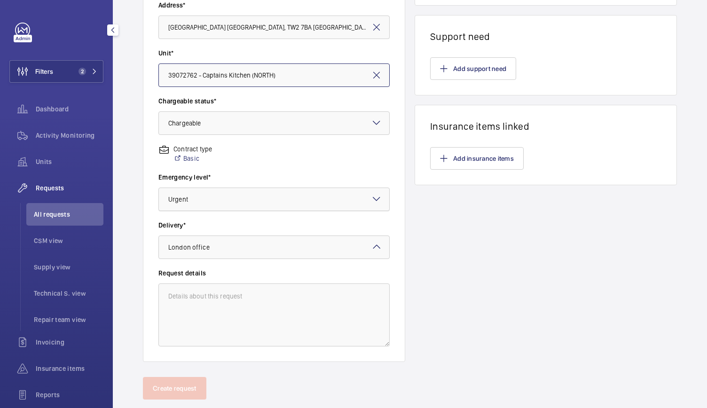
scroll to position [230, 0]
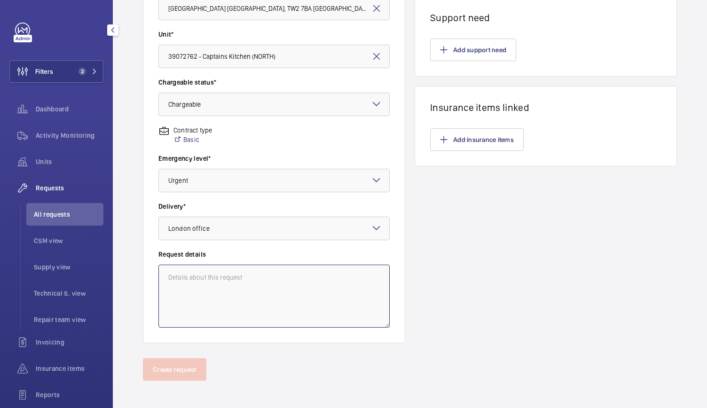
paste textarea "To investigate the safety gear slack rope weight tensioner switch in the lift p…"
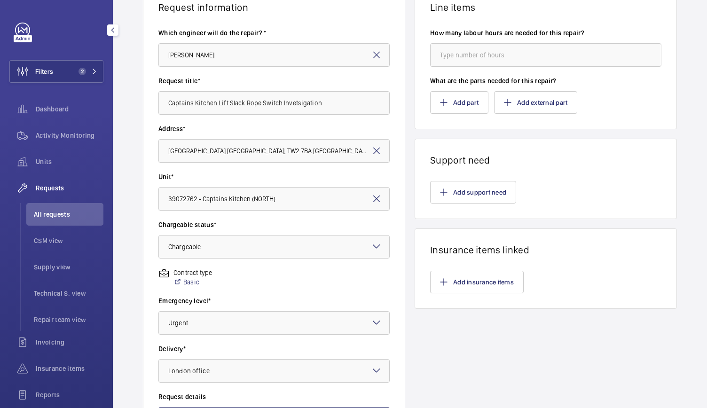
scroll to position [14, 0]
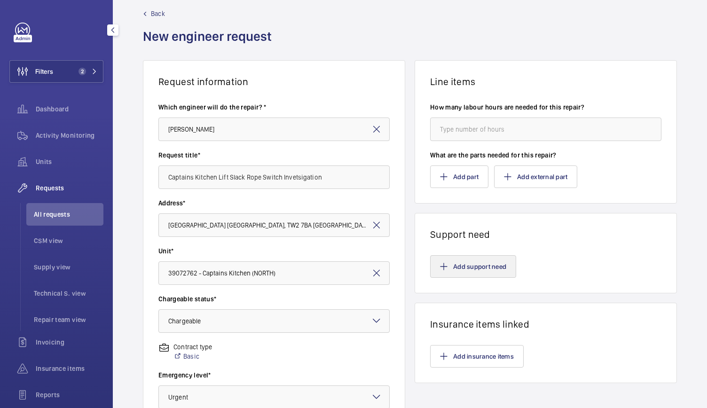
type textarea "To investigate the safety gear slack rope weight tensioner switch in the lift p…"
click at [461, 256] on button "Add support need" at bounding box center [473, 266] width 86 height 23
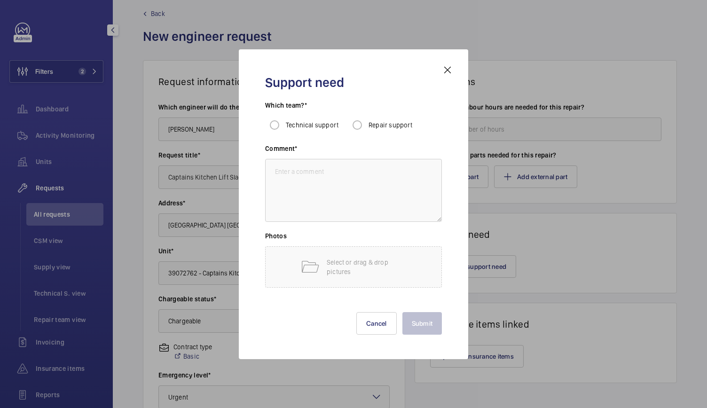
click at [375, 125] on span "Repair support" at bounding box center [390, 125] width 44 height 8
click at [367, 125] on input "Repair support" at bounding box center [357, 125] width 19 height 19
radio input "true"
click at [320, 178] on textarea at bounding box center [353, 190] width 177 height 63
paste textarea "To investigate the safety gear slack rope weight tensioner switch in the lift p…"
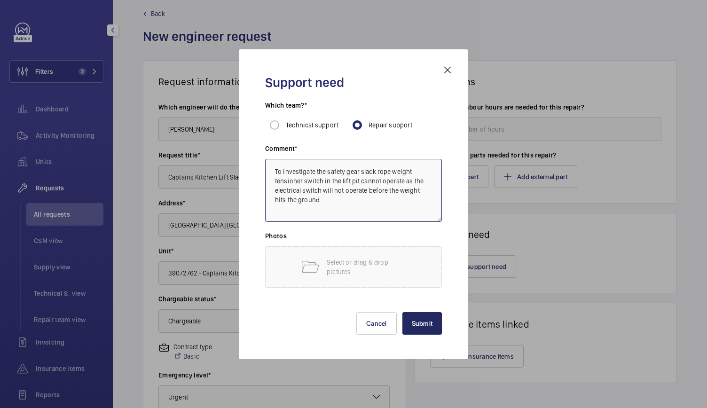
type textarea "To investigate the safety gear slack rope weight tensioner switch in the lift p…"
click at [418, 330] on button "Submit" at bounding box center [422, 323] width 40 height 23
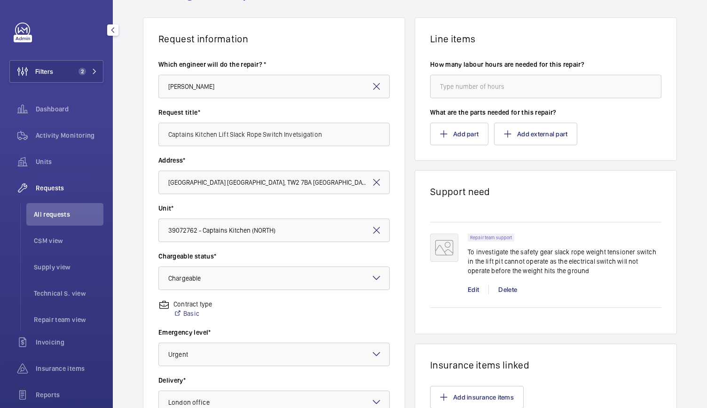
scroll to position [227, 0]
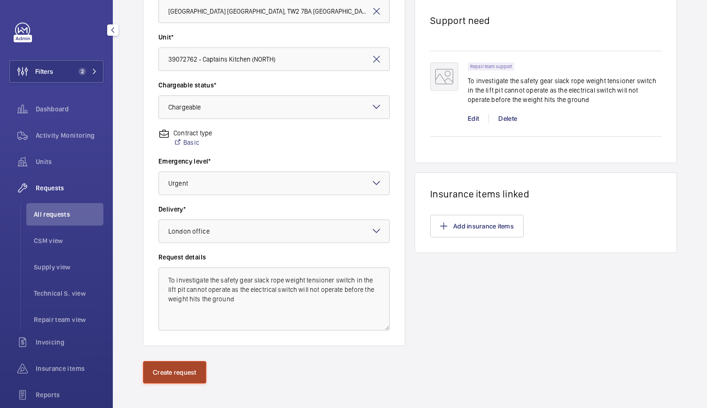
click at [194, 369] on button "Create request" at bounding box center [174, 372] width 63 height 23
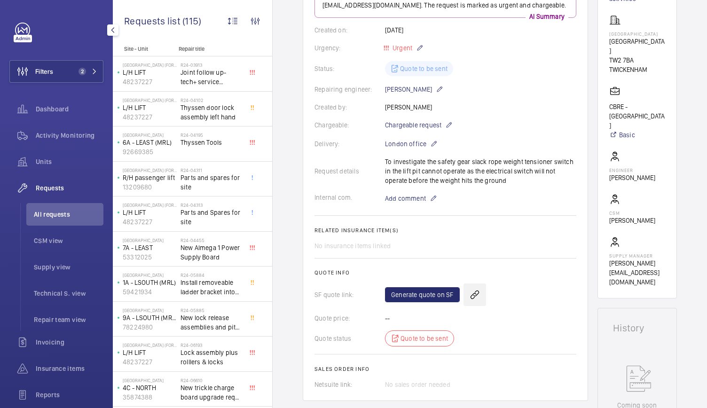
scroll to position [212, 0]
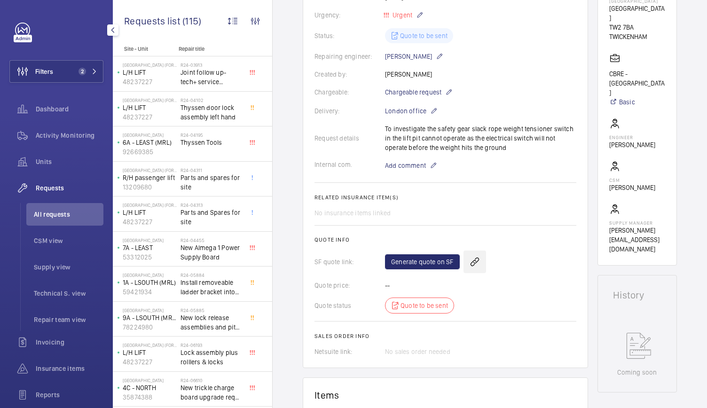
click at [476, 261] on wm-front-icon-button at bounding box center [474, 261] width 23 height 23
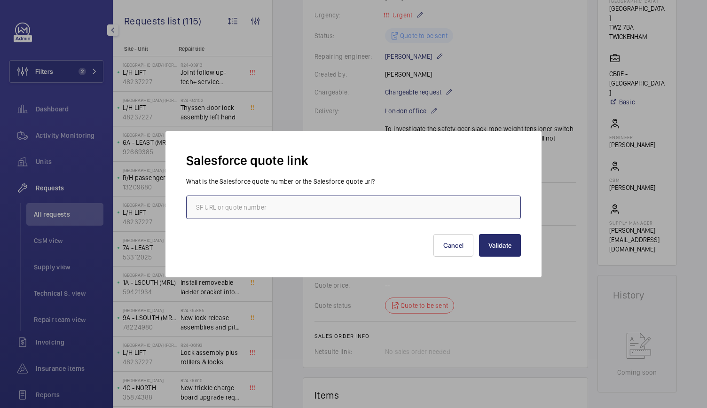
click at [231, 206] on input "text" at bounding box center [353, 206] width 335 height 23
paste input "[URL][DOMAIN_NAME]"
type input "[URL][DOMAIN_NAME]"
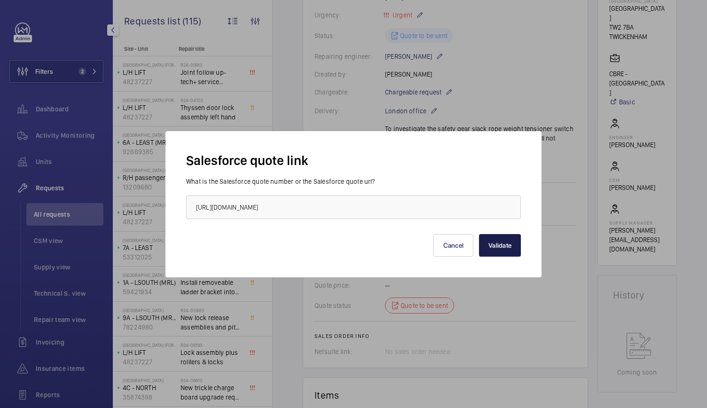
click at [501, 244] on button "Validate" at bounding box center [500, 245] width 42 height 23
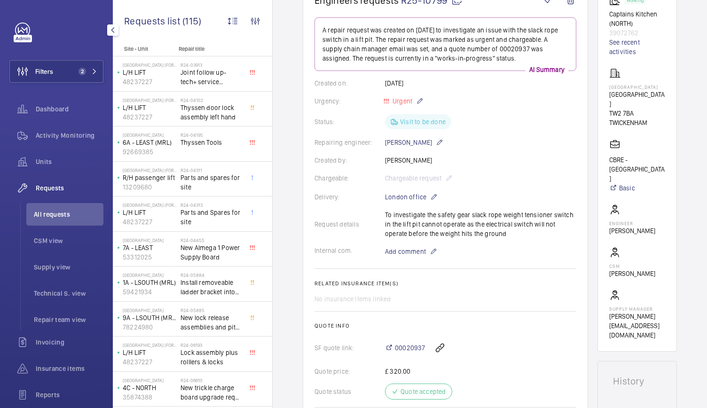
scroll to position [0, 0]
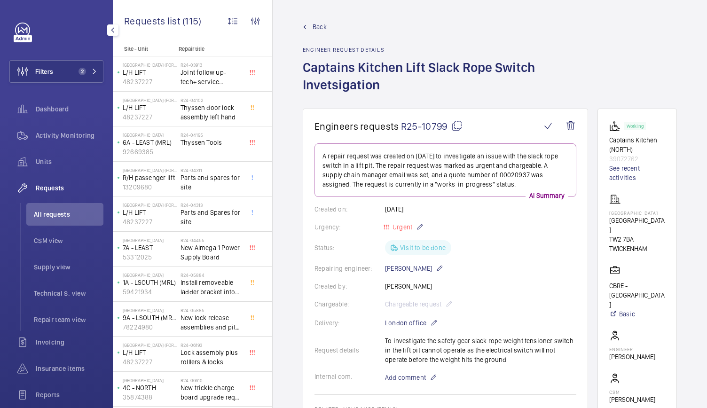
click at [427, 125] on span "R25-10799" at bounding box center [432, 126] width 62 height 12
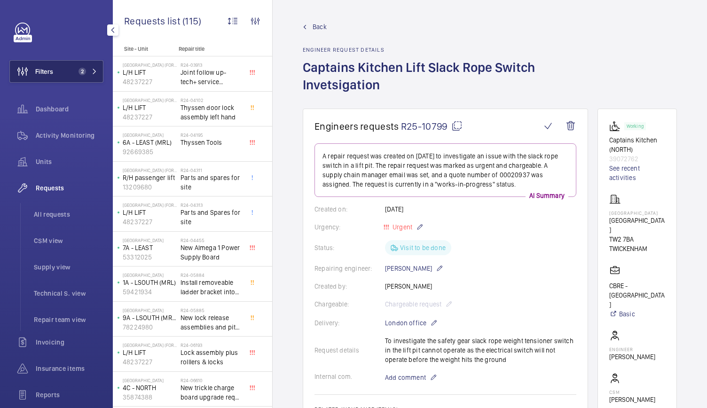
click at [80, 69] on span "2" at bounding box center [82, 72] width 8 height 8
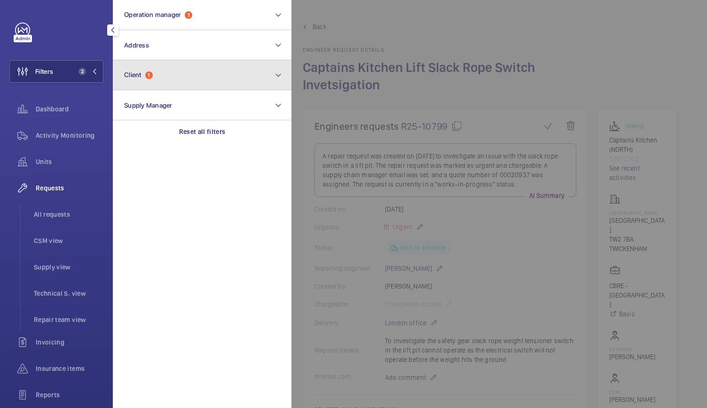
click at [141, 70] on button "Client 1" at bounding box center [202, 75] width 179 height 30
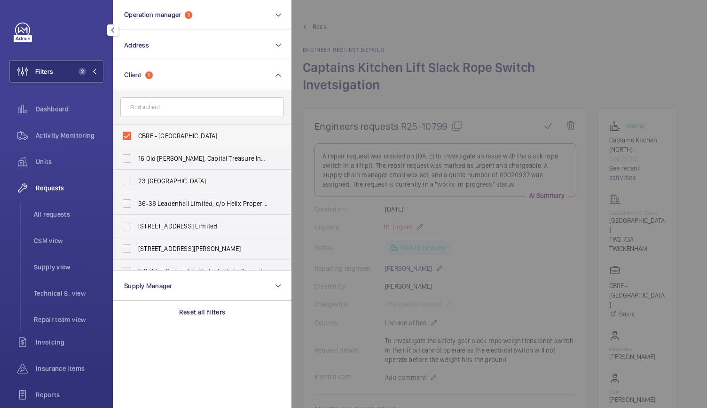
click at [127, 134] on label "CBRE - [GEOGRAPHIC_DATA]" at bounding box center [195, 136] width 164 height 23
click at [127, 134] on input "CBRE - [GEOGRAPHIC_DATA]" at bounding box center [126, 135] width 19 height 19
checkbox input "false"
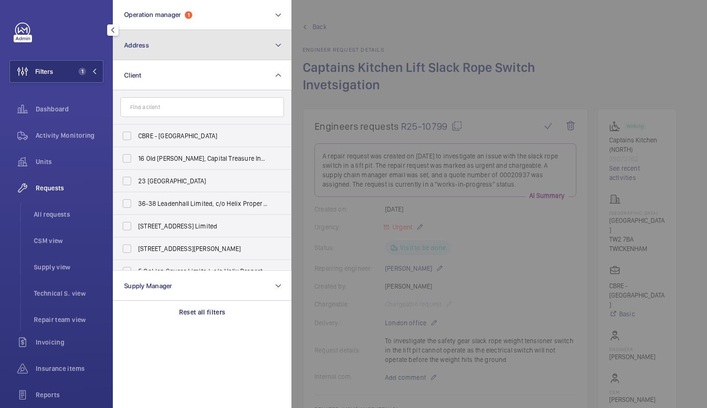
click at [153, 43] on button "Address" at bounding box center [202, 45] width 179 height 30
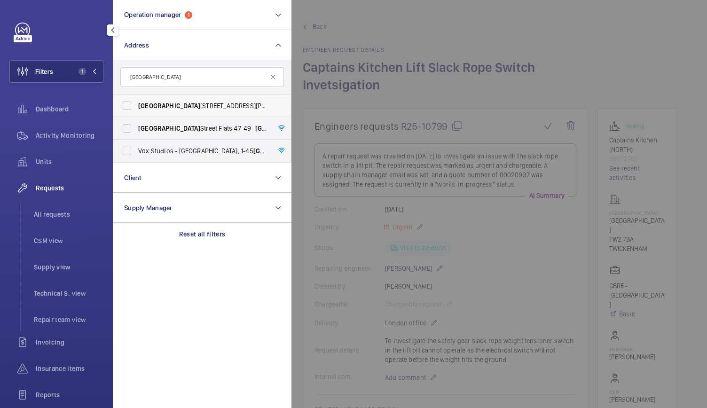
type input "[GEOGRAPHIC_DATA]"
click at [169, 109] on span "[STREET_ADDRESS][PERSON_NAME]" at bounding box center [202, 105] width 129 height 9
click at [136, 109] on input "[STREET_ADDRESS][PERSON_NAME]" at bounding box center [126, 105] width 19 height 19
checkbox input "true"
click at [332, 47] on div at bounding box center [644, 204] width 707 height 408
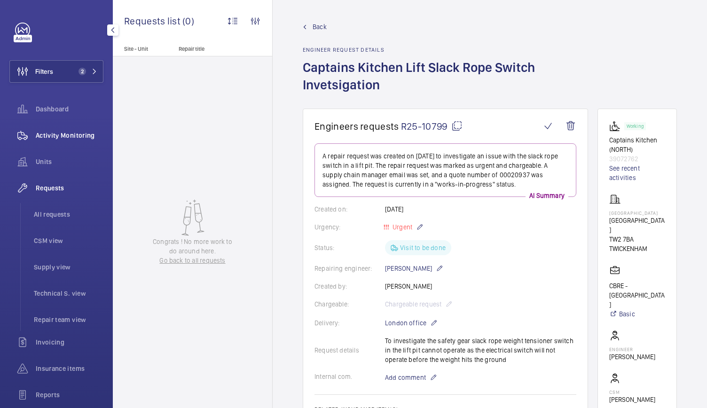
click at [80, 136] on span "Activity Monitoring" at bounding box center [70, 135] width 68 height 9
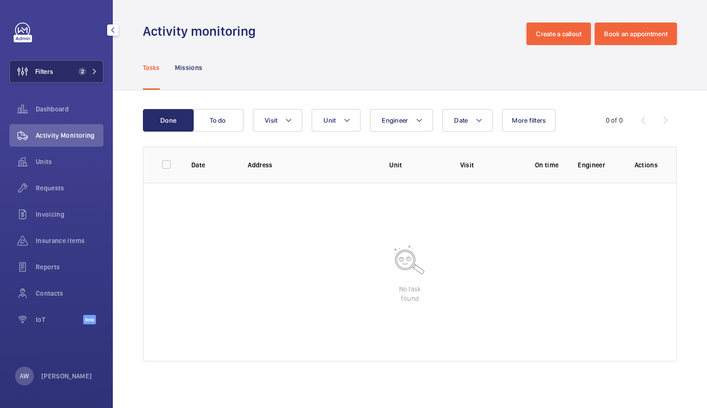
click at [65, 64] on button "Filters 2" at bounding box center [56, 71] width 94 height 23
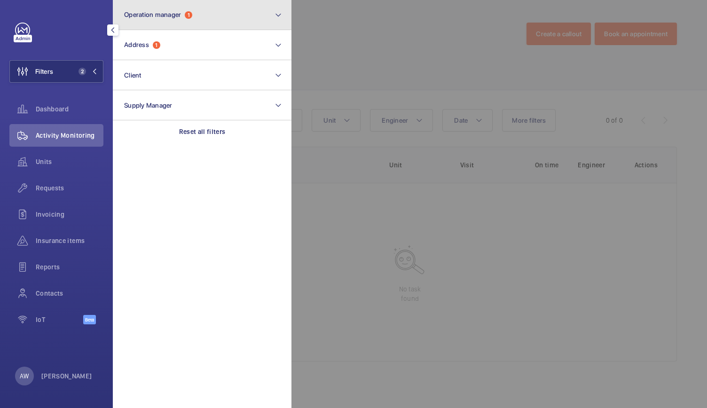
click at [143, 3] on button "Operation manager 1" at bounding box center [202, 15] width 179 height 30
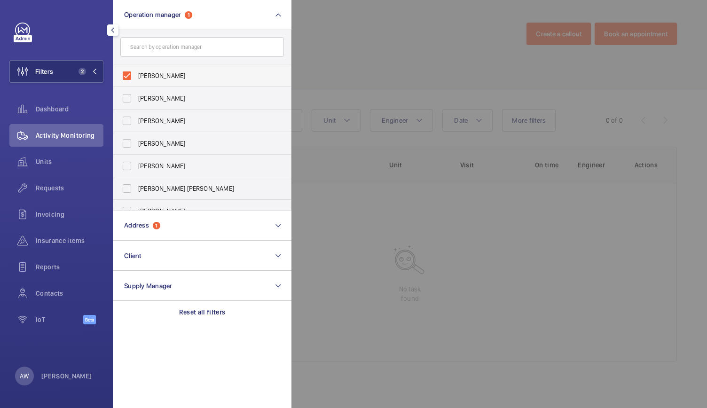
click at [130, 77] on label "[PERSON_NAME]" at bounding box center [195, 75] width 164 height 23
click at [130, 77] on input "[PERSON_NAME]" at bounding box center [126, 75] width 19 height 19
checkbox input "false"
click at [49, 189] on span "Requests" at bounding box center [70, 187] width 68 height 9
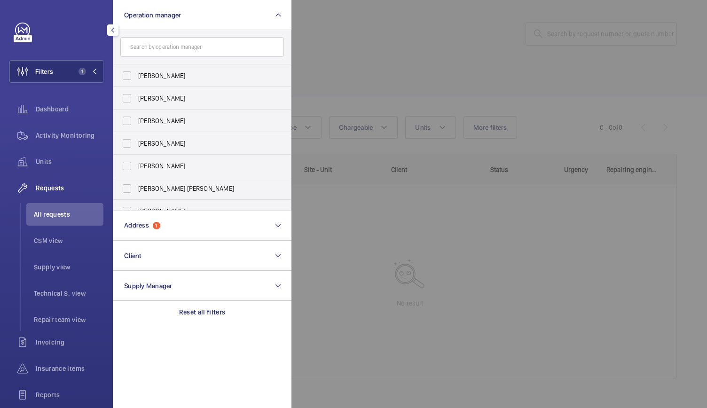
click at [402, 88] on div at bounding box center [644, 204] width 707 height 408
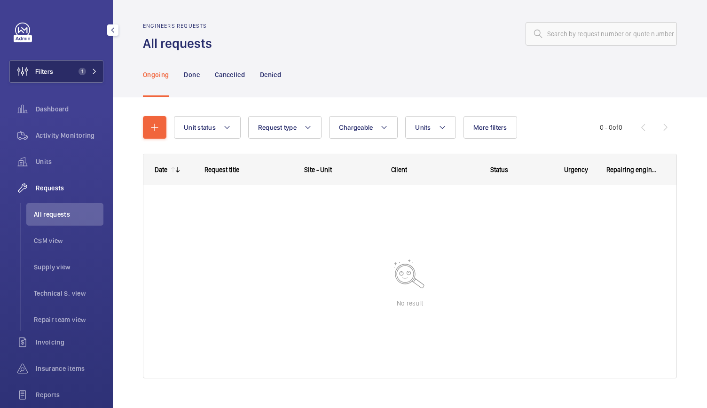
click at [86, 65] on button "Filters 1" at bounding box center [56, 71] width 94 height 23
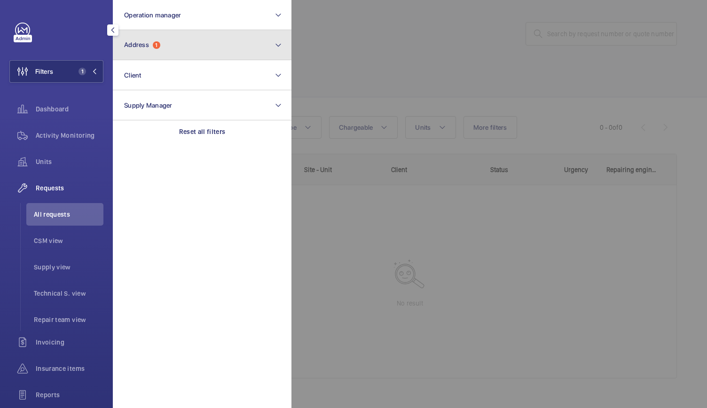
click at [166, 49] on button "Address 1" at bounding box center [202, 45] width 179 height 30
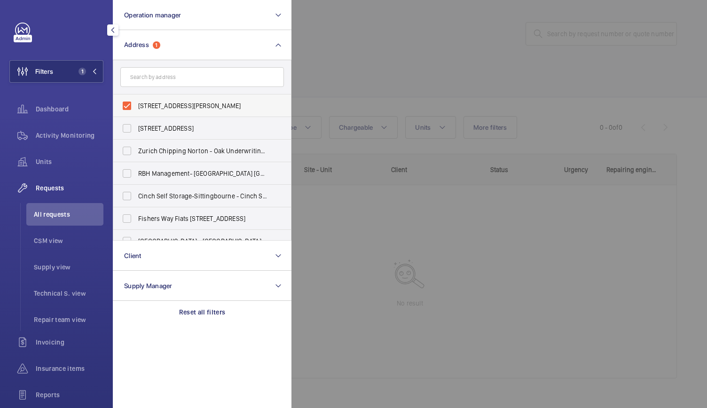
click at [123, 104] on label "[STREET_ADDRESS][PERSON_NAME]" at bounding box center [195, 105] width 164 height 23
click at [123, 104] on input "[STREET_ADDRESS][PERSON_NAME]" at bounding box center [126, 105] width 19 height 19
checkbox input "false"
click at [145, 76] on input "text" at bounding box center [202, 77] width 164 height 20
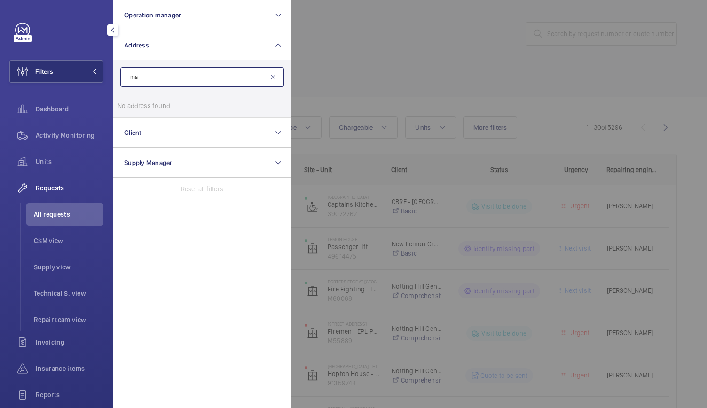
type input "m"
type input "d"
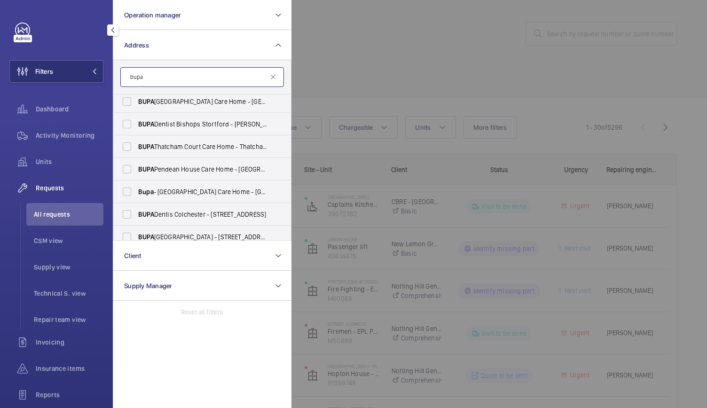
scroll to position [563, 0]
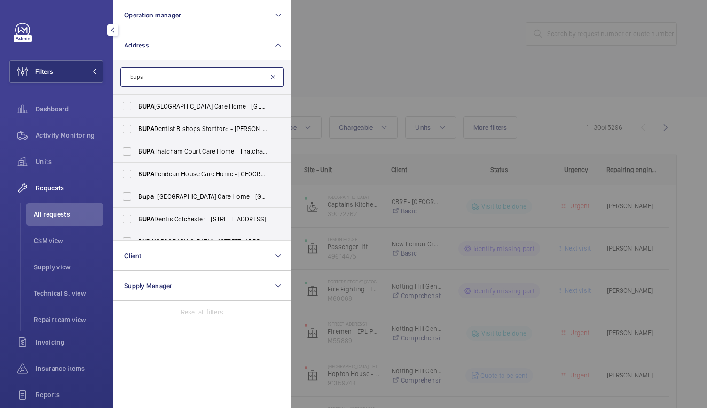
type input "bupa"
click at [274, 76] on mat-icon at bounding box center [273, 77] width 8 height 8
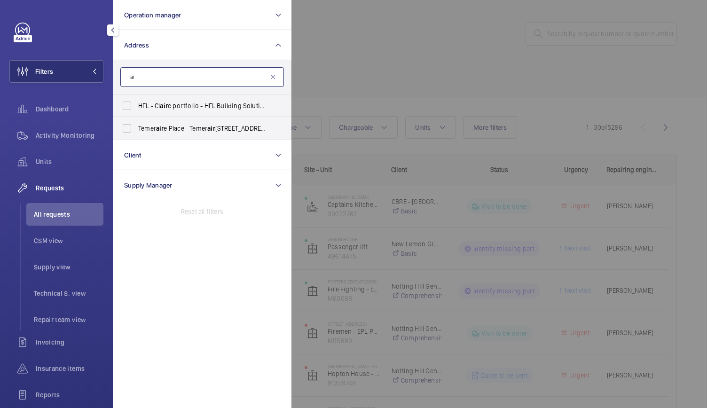
type input "a"
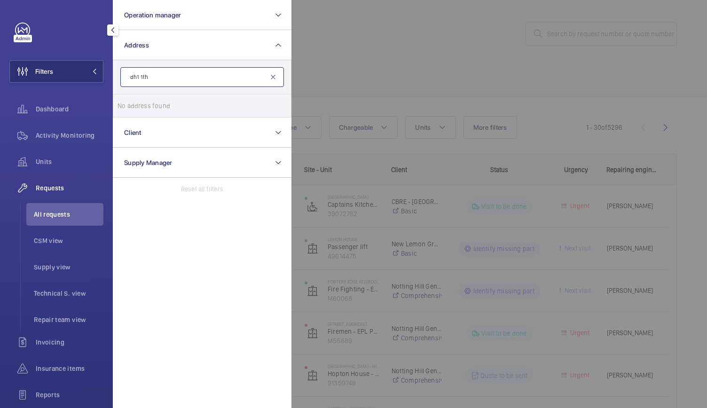
type input "dh1 1th"
click at [275, 78] on mat-icon at bounding box center [273, 77] width 8 height 8
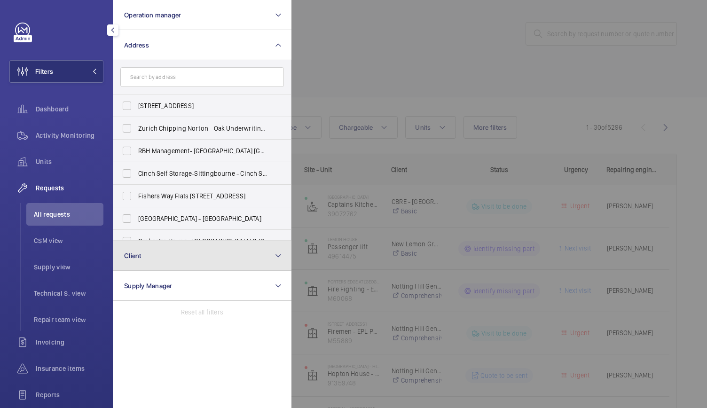
click at [161, 265] on button "Client" at bounding box center [202, 256] width 179 height 30
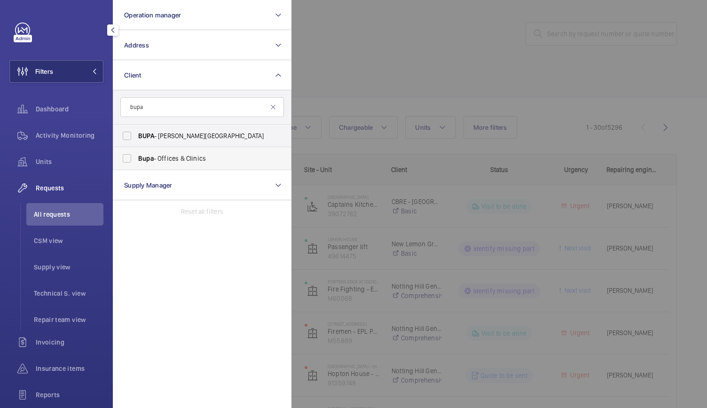
type input "bupa"
click at [126, 161] on label "Bupa - Offices & Clinics" at bounding box center [195, 158] width 164 height 23
click at [126, 161] on input "Bupa - Offices & Clinics" at bounding box center [126, 158] width 19 height 19
checkbox input "true"
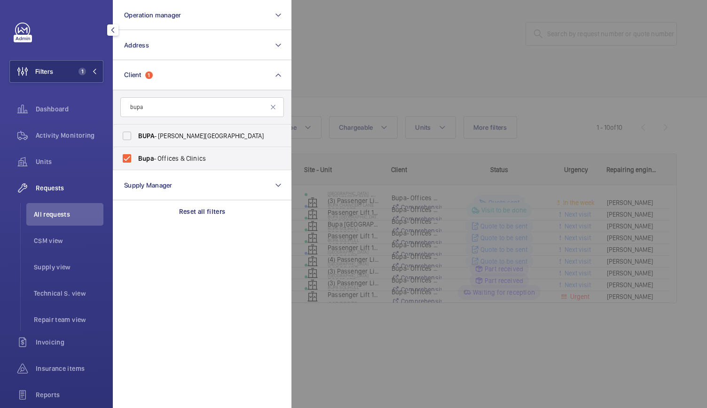
click at [416, 51] on div at bounding box center [644, 204] width 707 height 408
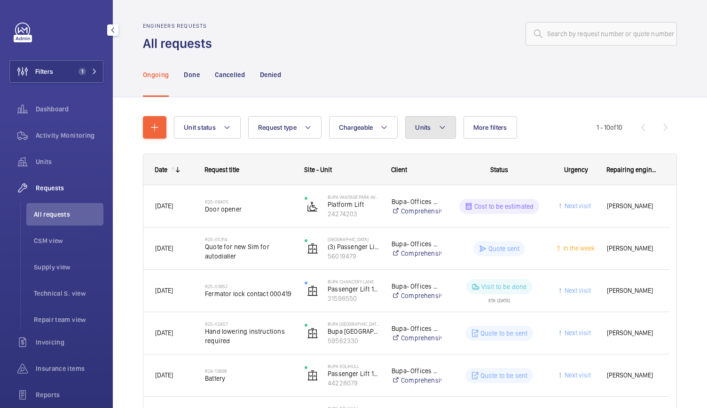
click at [420, 129] on span "Units" at bounding box center [423, 128] width 16 height 8
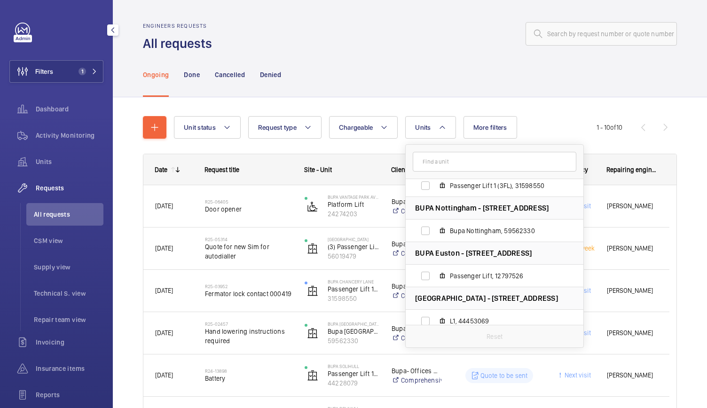
scroll to position [576, 0]
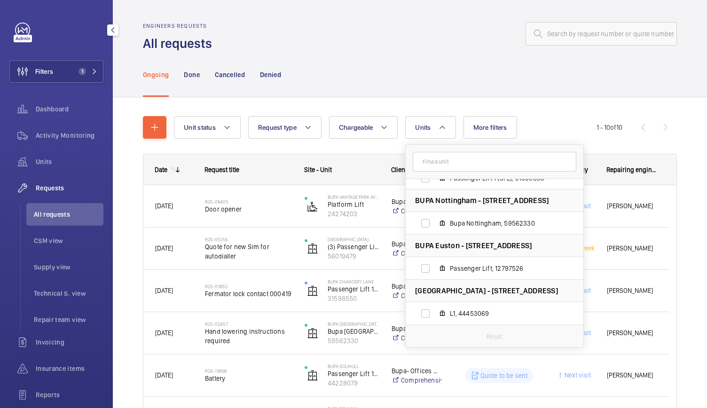
click at [432, 67] on div "Ongoing Done Cancelled Denied" at bounding box center [410, 74] width 534 height 45
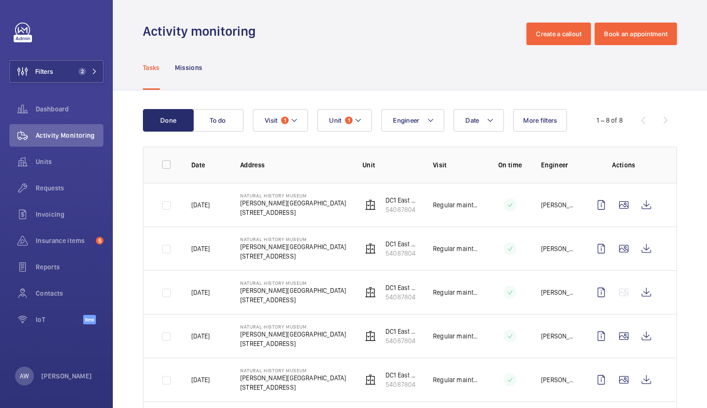
scroll to position [22, 0]
